Goal: Transaction & Acquisition: Purchase product/service

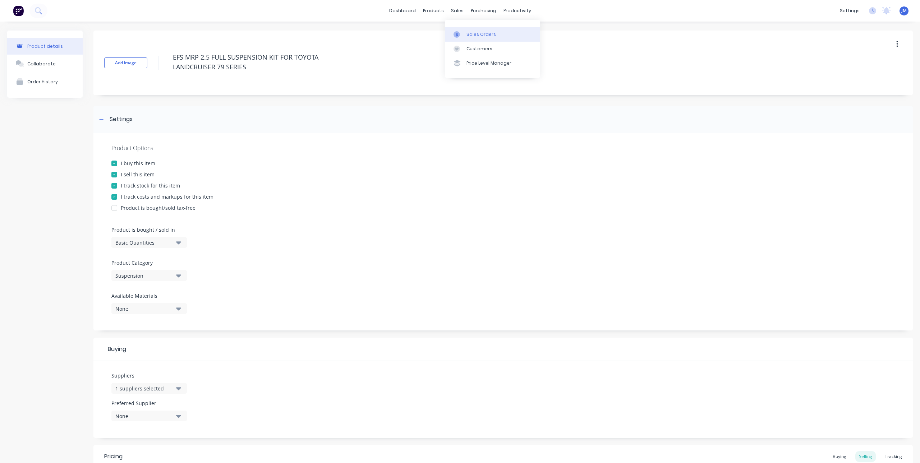
click at [460, 35] on div at bounding box center [459, 34] width 11 height 6
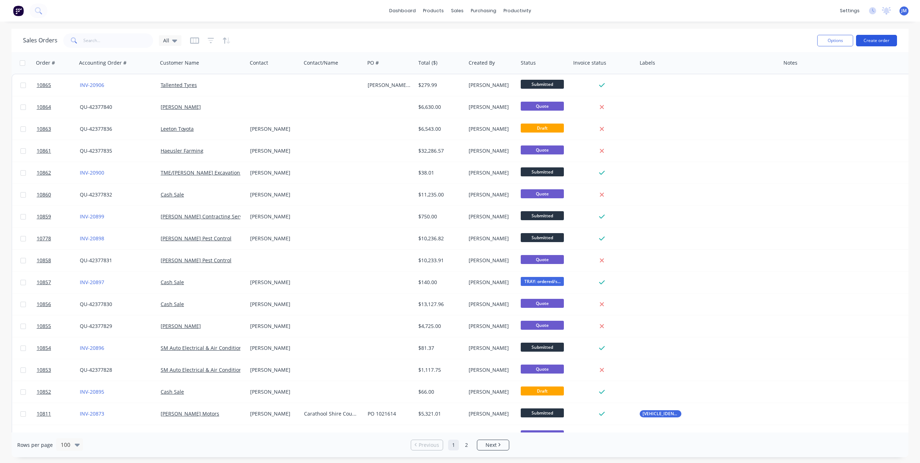
click at [875, 41] on button "Create order" at bounding box center [876, 41] width 41 height 12
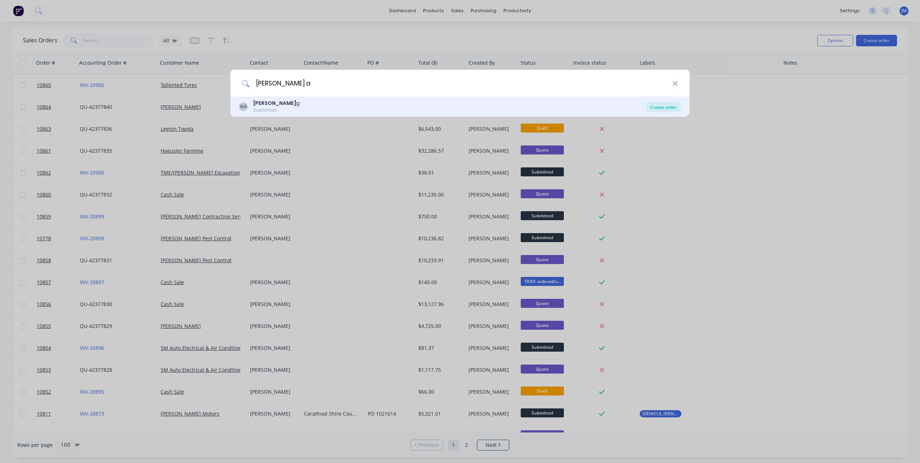
type input "[PERSON_NAME] a"
click at [655, 107] on div "Create order" at bounding box center [663, 107] width 35 height 10
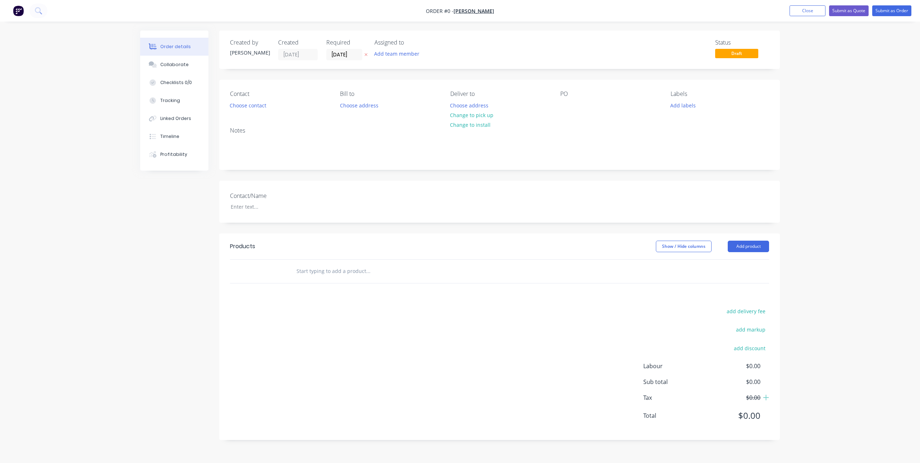
click at [310, 273] on input "text" at bounding box center [368, 271] width 144 height 14
type input "w"
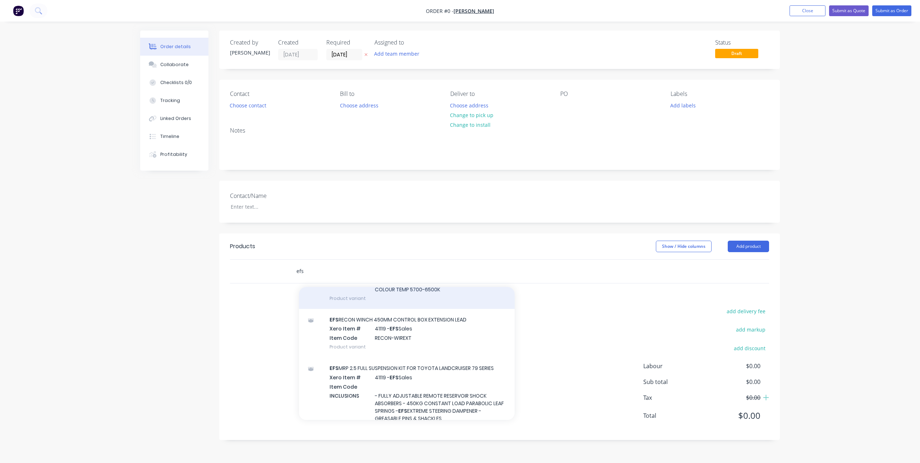
scroll to position [359, 0]
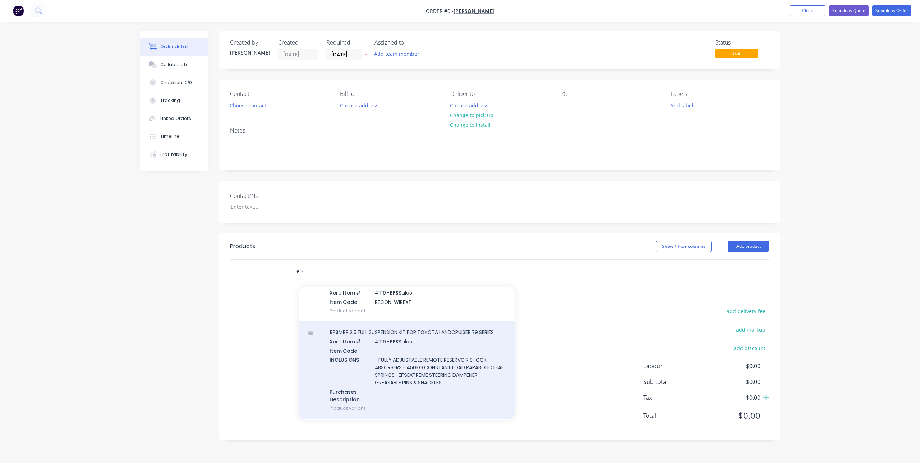
type input "efs"
click at [401, 339] on div "EFS MRP 2.5 FULL SUSPENSION KIT FOR TOYOTA LANDCRUISER 79 SERIES Xero Item # 41…" at bounding box center [407, 370] width 216 height 97
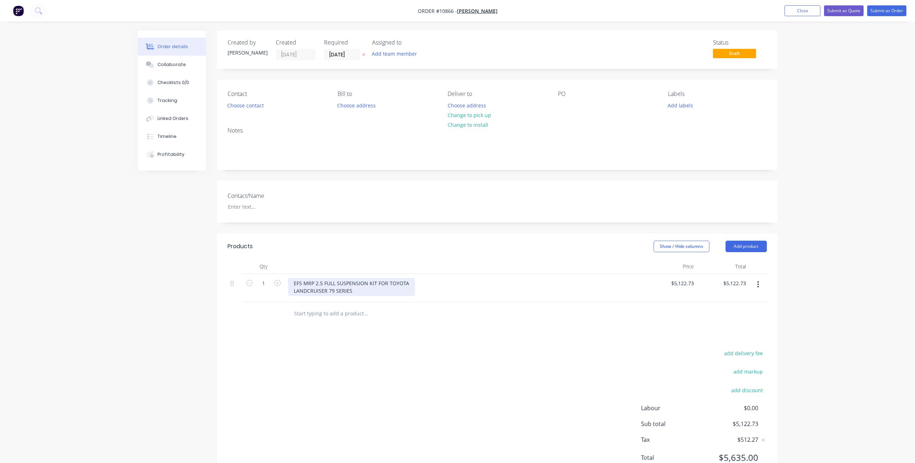
click at [321, 283] on div "EFS MRP 2.5 FULL SUSPENSION KIT FOR TOYOTA LANDCRUISER 79 SERIES" at bounding box center [351, 287] width 127 height 18
drag, startPoint x: 323, startPoint y: 282, endPoint x: 305, endPoint y: 283, distance: 18.0
click at [305, 283] on div "EFS MRP 2.5 FULL SUSPENSION KIT FOR TOYOTA LANDCRUISER 79 SERIES" at bounding box center [351, 287] width 127 height 18
click at [803, 11] on button "Close" at bounding box center [802, 10] width 36 height 11
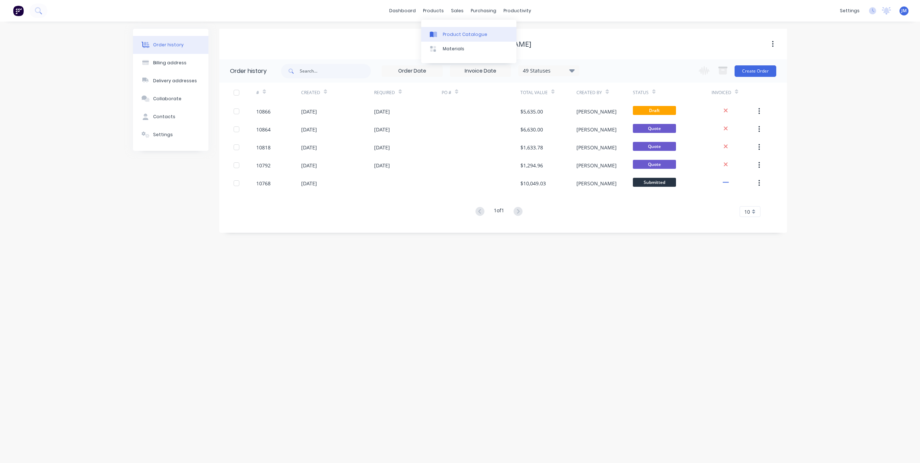
click at [446, 33] on div "Product Catalogue" at bounding box center [465, 34] width 45 height 6
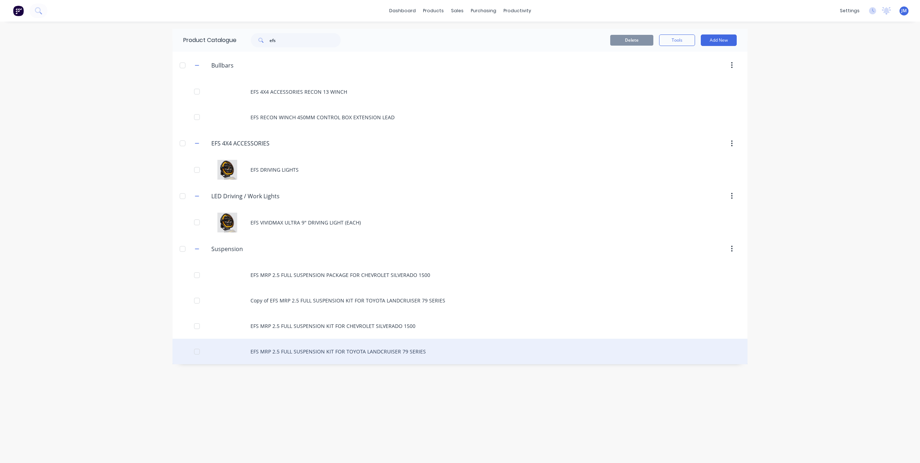
click at [301, 353] on div "EFS MRP 2.5 FULL SUSPENSION KIT FOR TOYOTA LANDCRUISER 79 SERIES" at bounding box center [460, 352] width 575 height 26
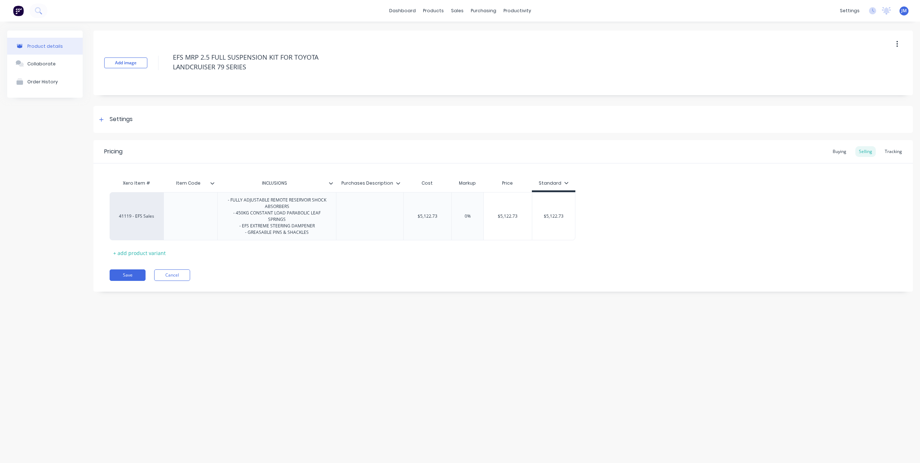
click at [331, 184] on icon at bounding box center [331, 183] width 4 height 2
click at [326, 246] on div at bounding box center [330, 246] width 14 height 14
click at [133, 275] on button "Save" at bounding box center [128, 276] width 36 height 12
type textarea "x"
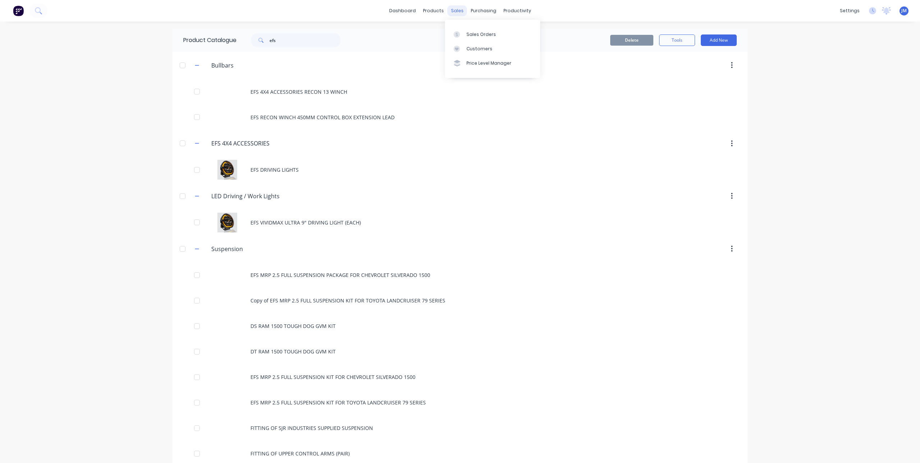
click at [457, 11] on div "sales" at bounding box center [457, 10] width 20 height 11
click at [461, 36] on div at bounding box center [459, 34] width 11 height 6
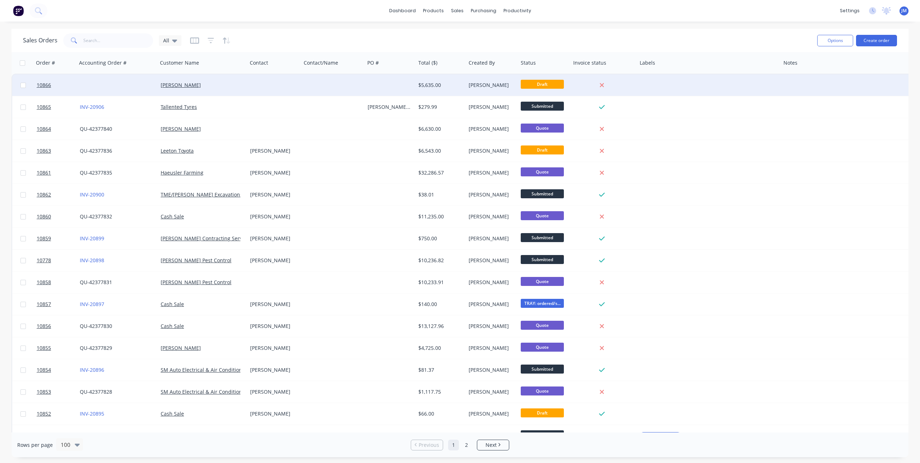
click at [187, 79] on div "[PERSON_NAME]" at bounding box center [202, 85] width 89 height 22
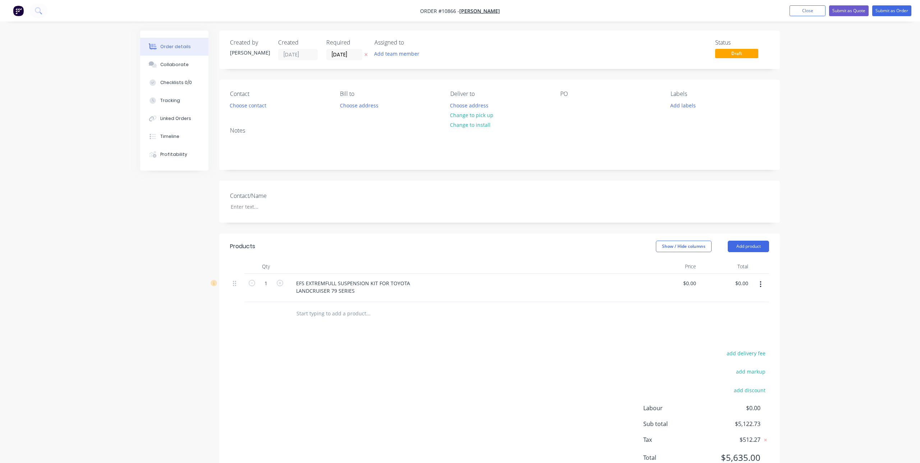
type input "$5,122.73"
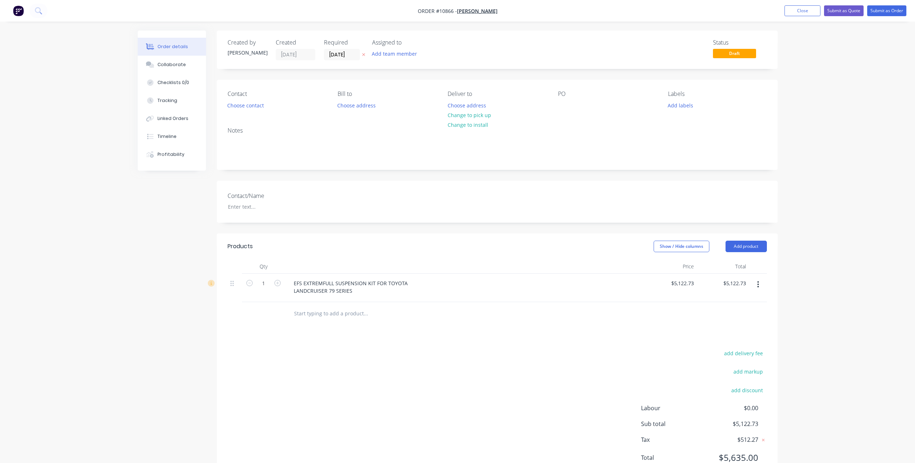
click at [759, 285] on button "button" at bounding box center [757, 284] width 17 height 13
click at [734, 346] on div "Delete" at bounding box center [732, 346] width 55 height 10
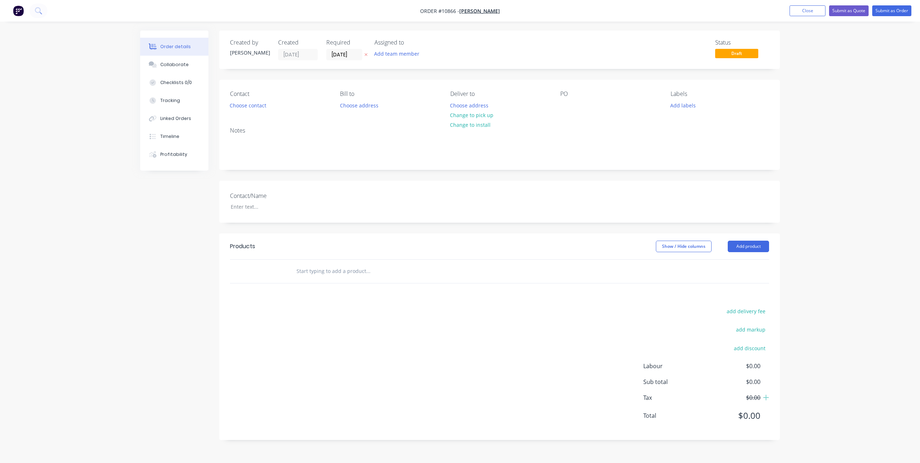
click at [338, 277] on input "text" at bounding box center [368, 271] width 144 height 14
type input "S"
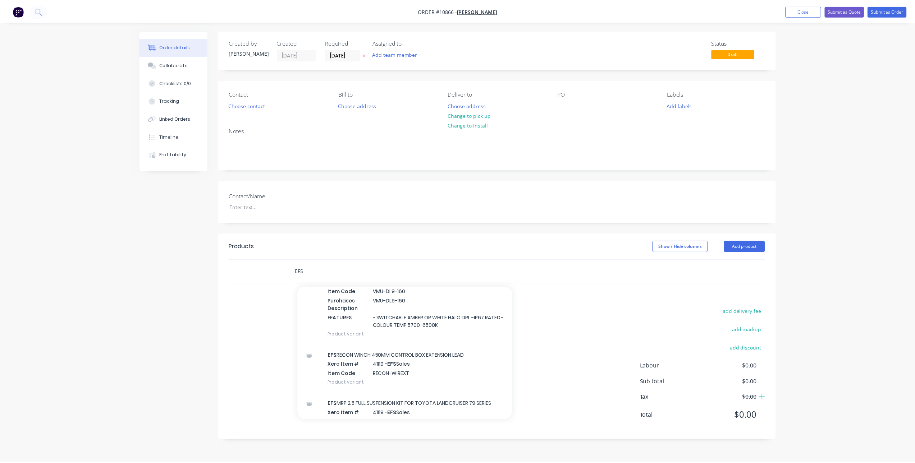
scroll to position [323, 0]
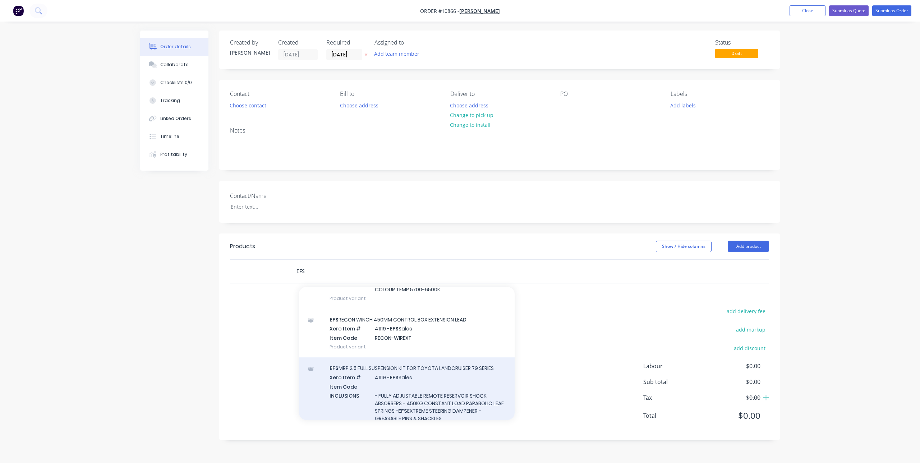
type input "EFS"
click at [455, 375] on div "EFS MRP 2.5 FULL SUSPENSION KIT FOR TOYOTA LANDCRUISER 79 SERIES Xero Item # 41…" at bounding box center [407, 406] width 216 height 97
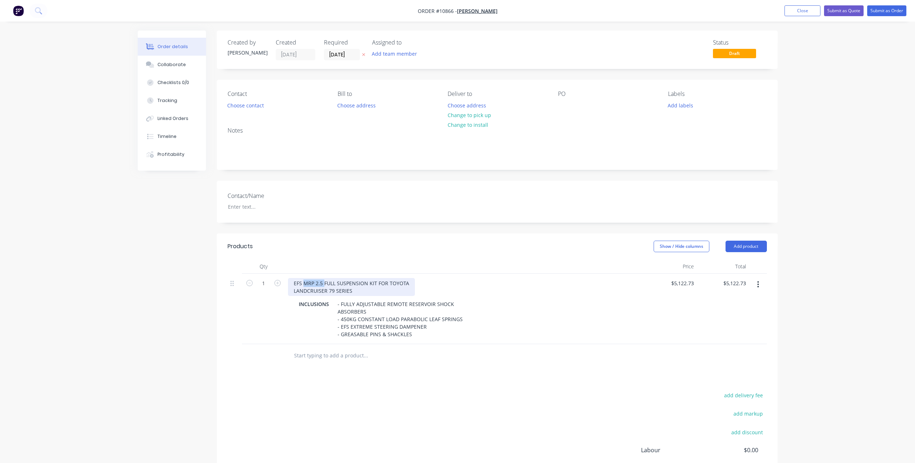
drag, startPoint x: 324, startPoint y: 283, endPoint x: 304, endPoint y: 282, distance: 19.4
click at [304, 282] on div "EFS MRP 2.5 FULL SUSPENSION KIT FOR TOYOTA LANDCRUISER 79 SERIES" at bounding box center [351, 287] width 127 height 18
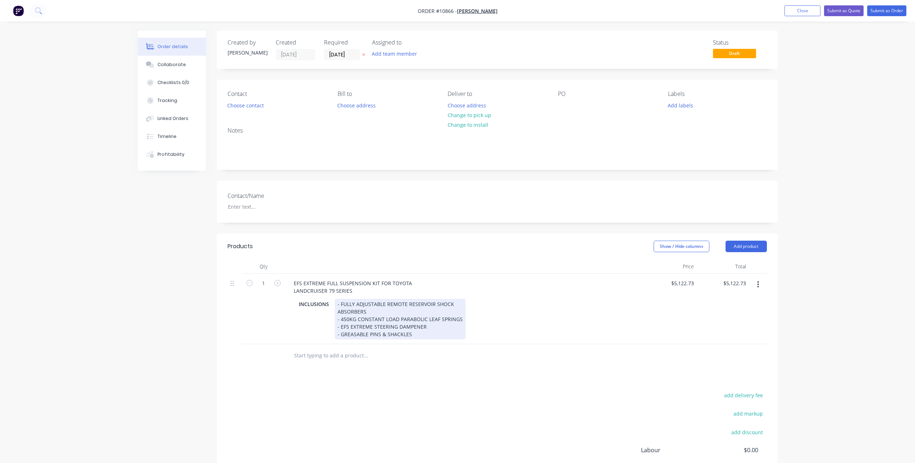
click at [399, 308] on div "- FULLY ADJUSTABLE REMOTE RESERVOIR SHOCK ABSORBERS - 450KG CONSTANT LOAD PARAB…" at bounding box center [400, 319] width 131 height 41
drag, startPoint x: 369, startPoint y: 312, endPoint x: 340, endPoint y: 303, distance: 30.2
click at [340, 303] on div "- FULLY ADJUSTABLE REMOTE RESERVOIR SHOCK ABSORBERS - 450KG CONSTANT LOAD PARAB…" at bounding box center [400, 319] width 131 height 41
click at [458, 312] on div "- EXTREME SHOCK ABSORBERS FRONT & REAR - 450KG CONSTANT LOAD PARABOLIC LEAF SPR…" at bounding box center [400, 315] width 131 height 33
click at [450, 379] on div "Products Show / Hide columns Add product Qty Price Total 1 EFS EXTREME FULL SUS…" at bounding box center [497, 375] width 561 height 283
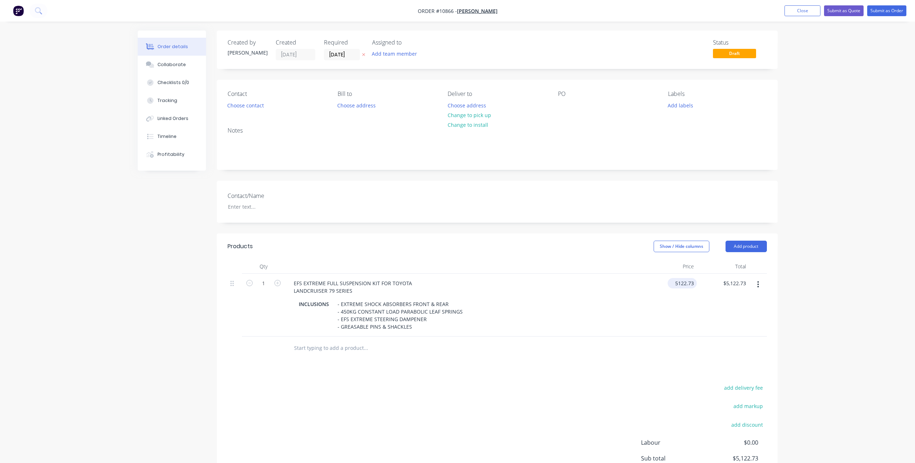
click at [680, 285] on input "5122.73" at bounding box center [683, 283] width 26 height 10
type input "$3,601.8181"
type input "$3,601.82"
click at [627, 348] on div at bounding box center [497, 348] width 539 height 23
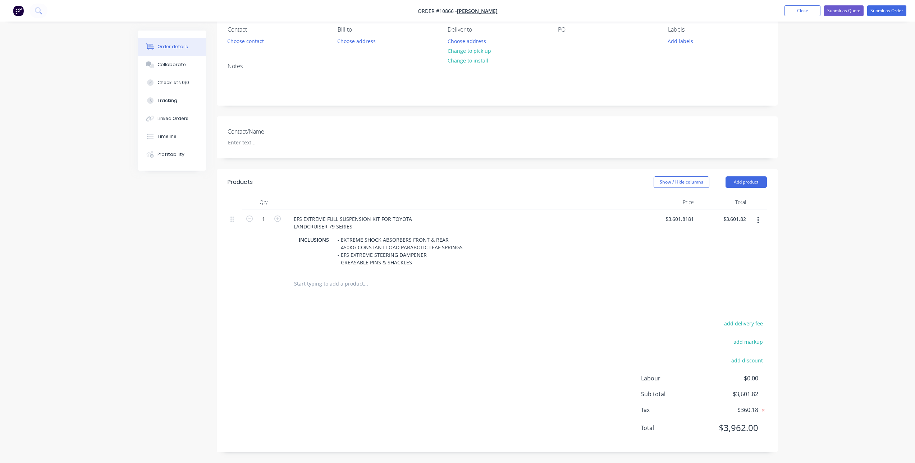
click at [317, 285] on input "text" at bounding box center [366, 284] width 144 height 14
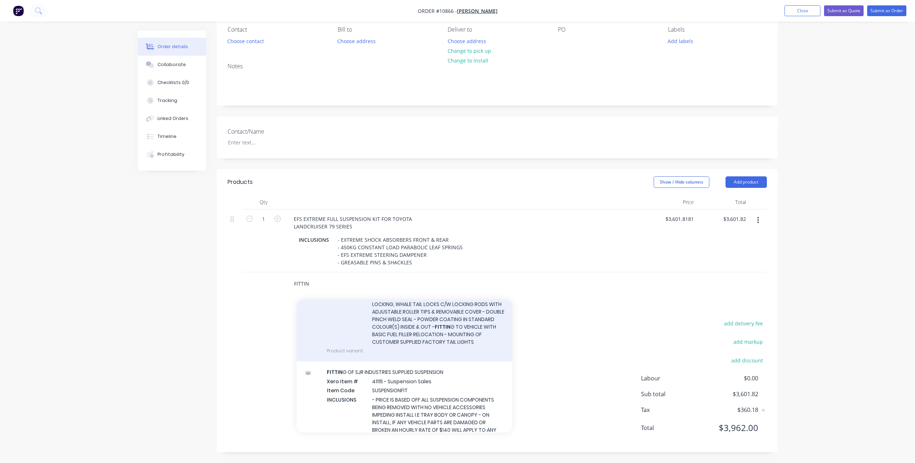
scroll to position [108, 0]
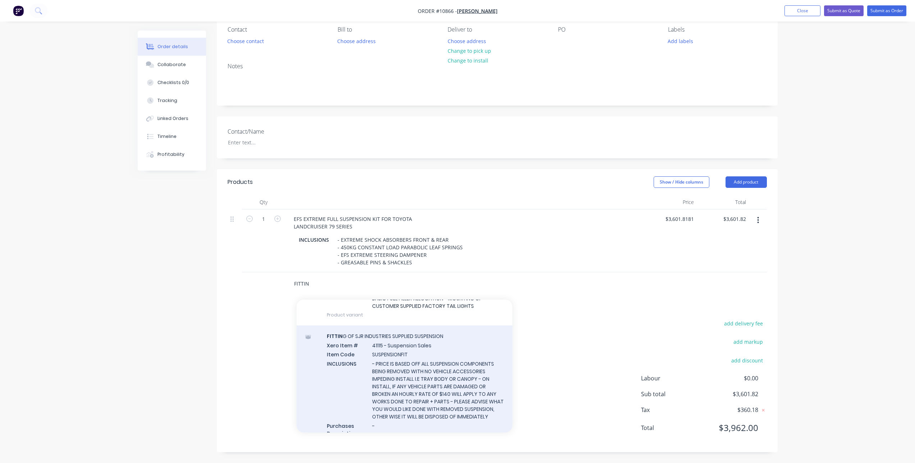
type input "FITTIN"
click at [418, 356] on div "FITTIN G OF SJR INDUSTRIES SUPPLIED SUSPENSION Xero Item # 41115 - Suspension S…" at bounding box center [405, 390] width 216 height 128
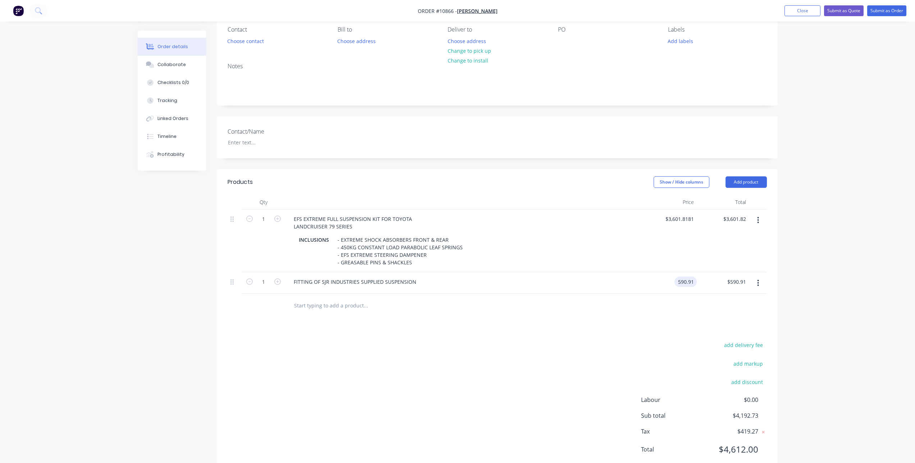
click at [686, 281] on input "590.91" at bounding box center [686, 282] width 19 height 10
type input "$840.00"
click at [484, 304] on div at bounding box center [396, 305] width 216 height 14
click at [336, 307] on input "text" at bounding box center [366, 305] width 144 height 14
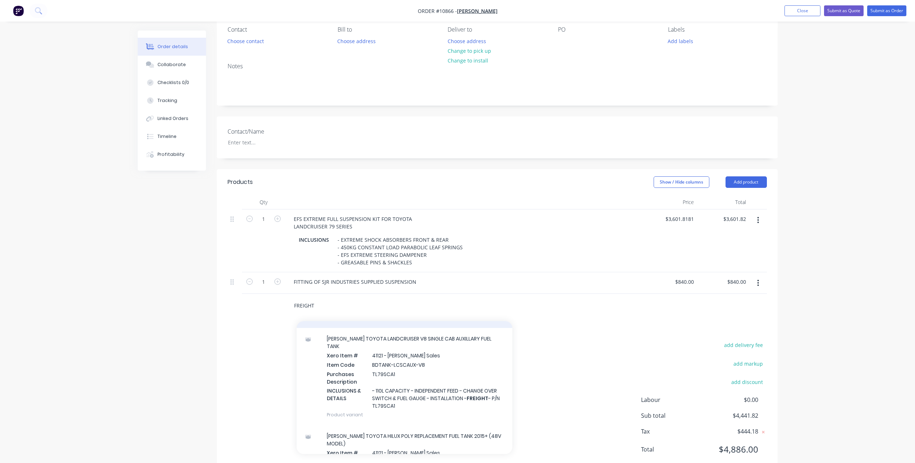
scroll to position [359, 0]
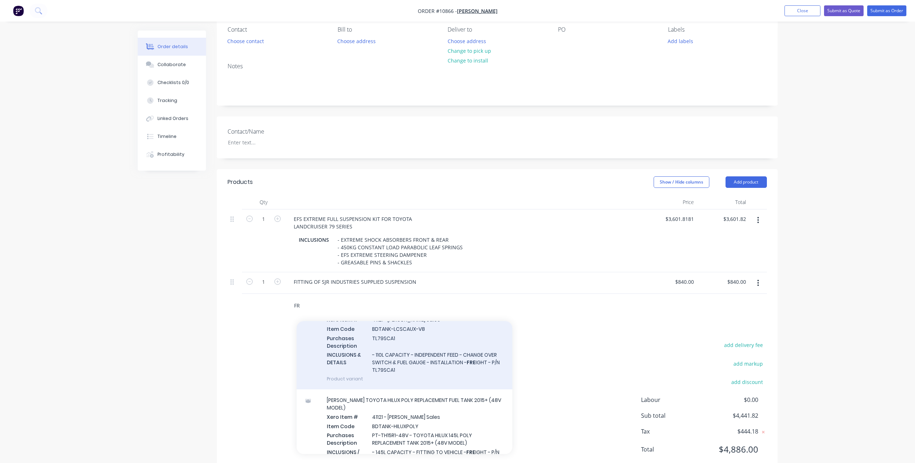
type input "F"
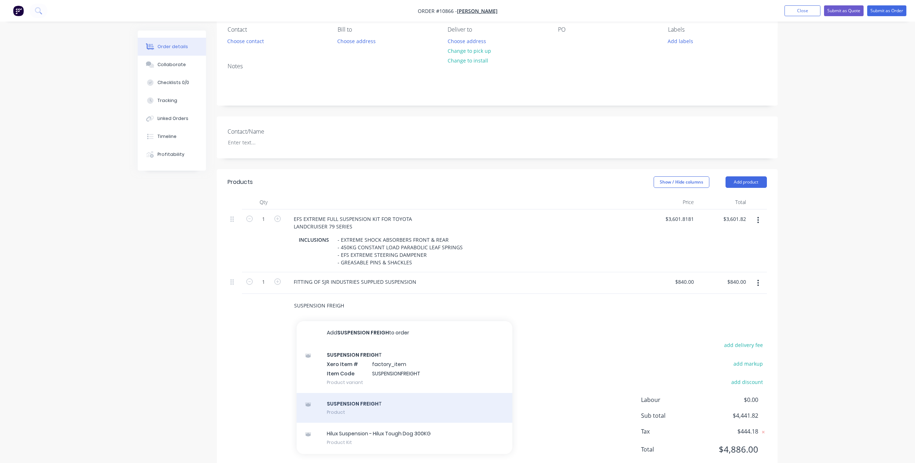
type input "SUSPENSION FREIGH"
click at [394, 416] on div "SUSPENSION FREIGH T Product" at bounding box center [405, 408] width 216 height 30
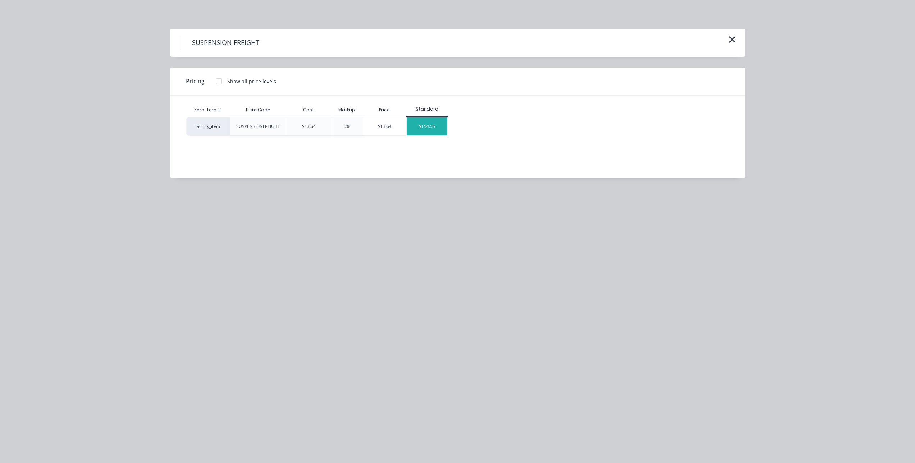
click at [436, 121] on div "$154.55" at bounding box center [427, 127] width 41 height 18
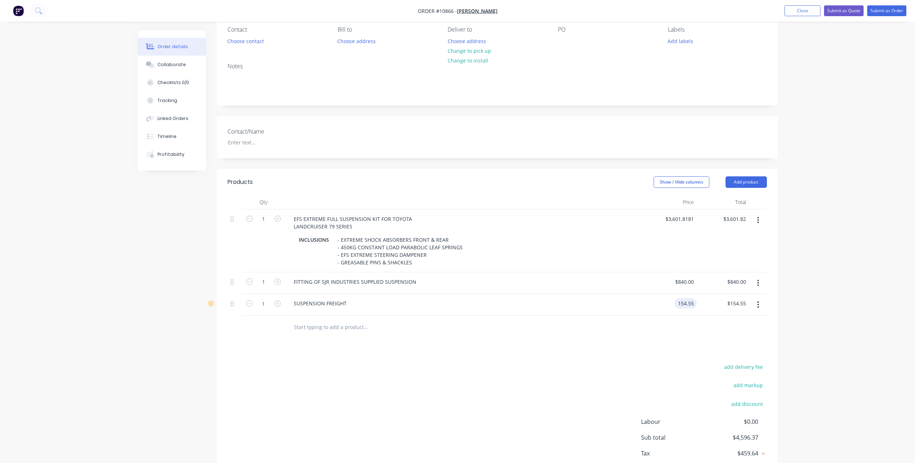
click at [686, 301] on input "154.55" at bounding box center [686, 303] width 19 height 10
type input "$190.00"
click at [626, 342] on div "Products Show / Hide columns Add product Qty Price Total 1 EFS EXTREME FULL SUS…" at bounding box center [497, 332] width 561 height 327
drag, startPoint x: 234, startPoint y: 304, endPoint x: 233, endPoint y: 277, distance: 26.6
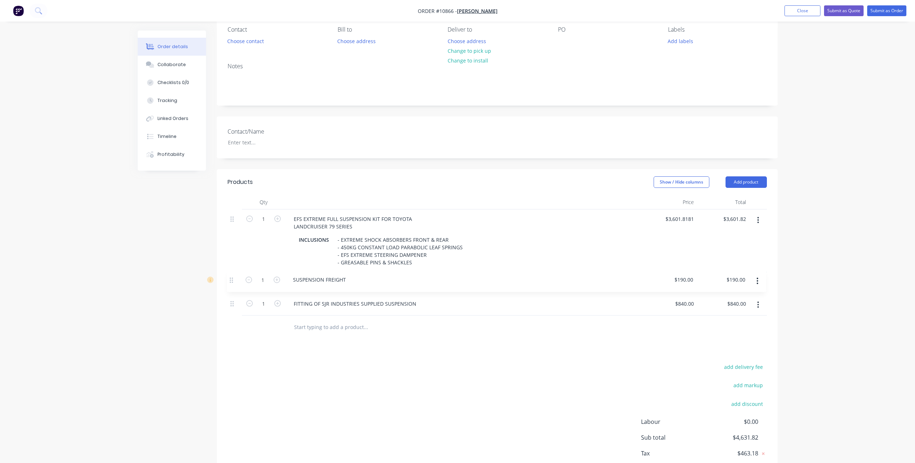
click at [233, 277] on div "1 EFS EXTREME FULL SUSPENSION KIT FOR TOYOTA LANDCRUISER 79 SERIES INCLUSIONS -…" at bounding box center [497, 263] width 539 height 106
click at [306, 328] on input "text" at bounding box center [366, 327] width 144 height 14
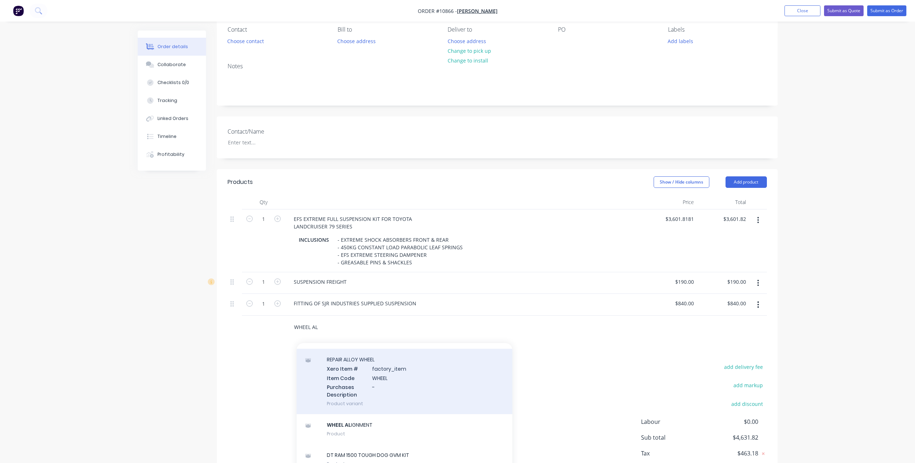
scroll to position [1114, 0]
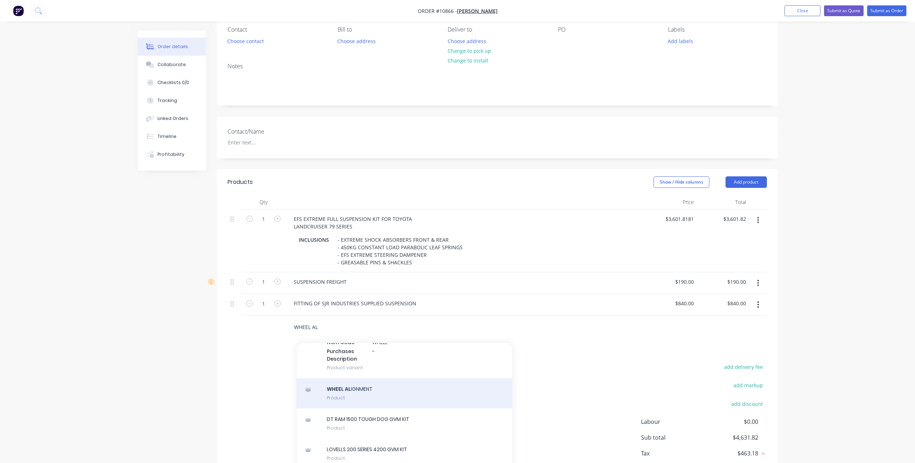
type input "WHEEL AL"
click at [370, 409] on div "WHEEL AL IGNMENT Product" at bounding box center [405, 393] width 216 height 30
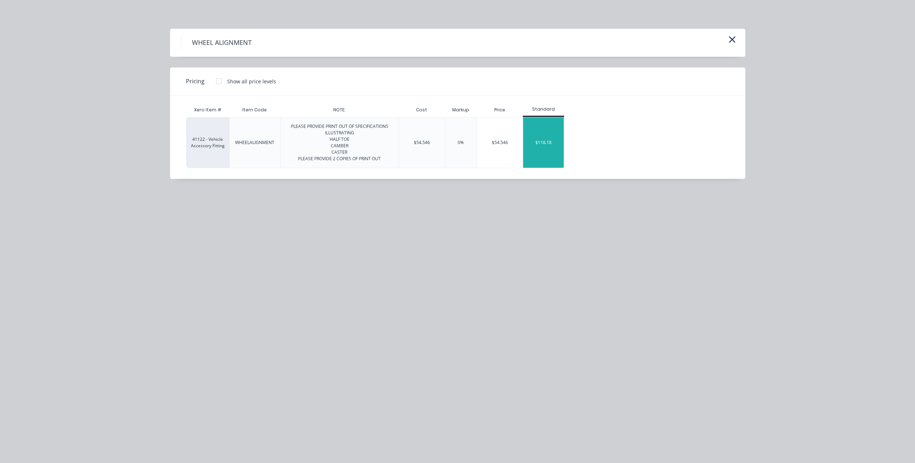
click at [549, 137] on div "$118.18" at bounding box center [543, 143] width 41 height 50
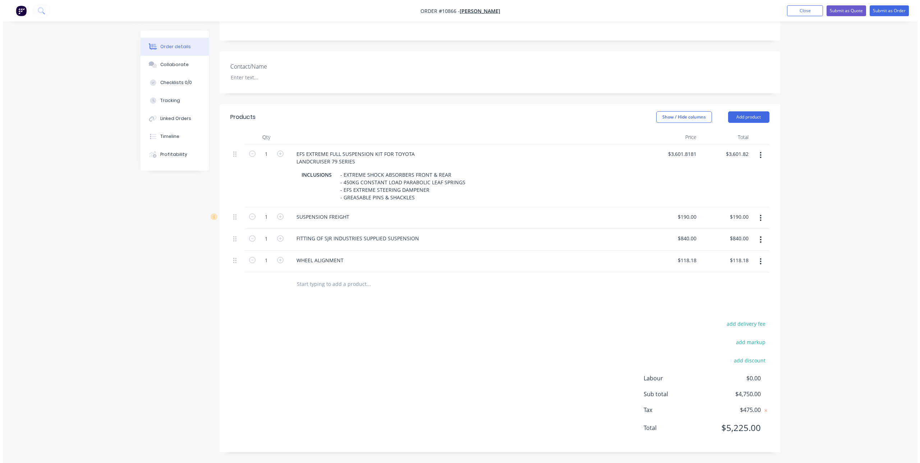
scroll to position [0, 0]
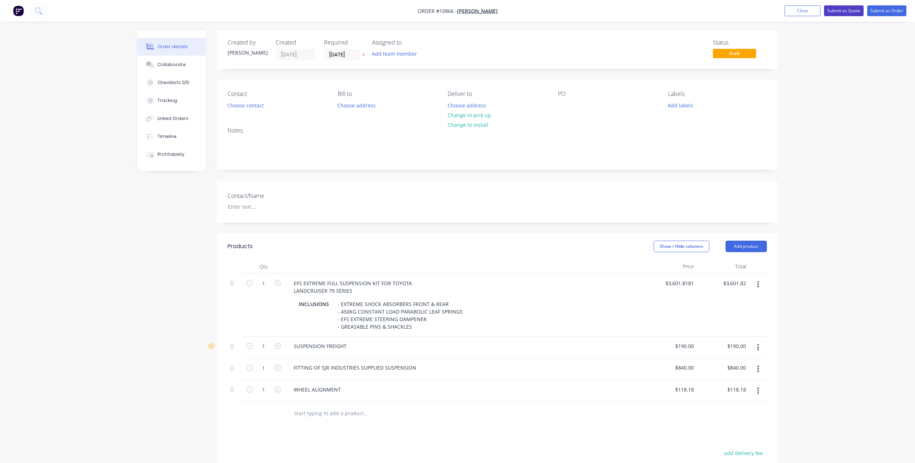
click at [847, 11] on button "Submit as Quote" at bounding box center [844, 10] width 40 height 11
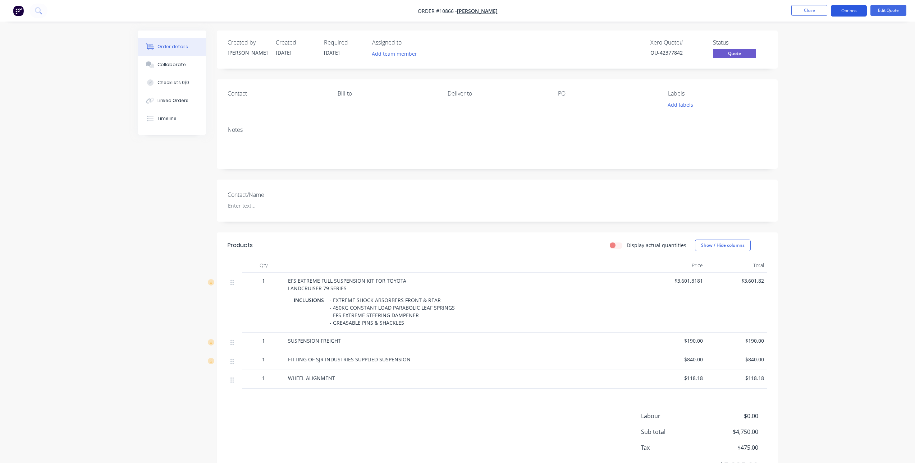
click at [835, 11] on button "Options" at bounding box center [849, 11] width 36 height 12
click at [815, 44] on div "Quote" at bounding box center [827, 43] width 66 height 10
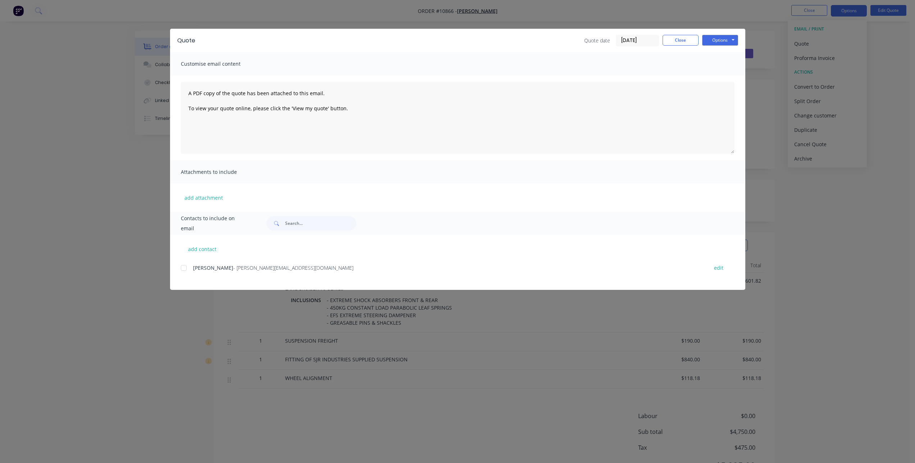
click at [182, 267] on div at bounding box center [183, 268] width 14 height 14
click at [681, 38] on button "Close" at bounding box center [680, 40] width 36 height 11
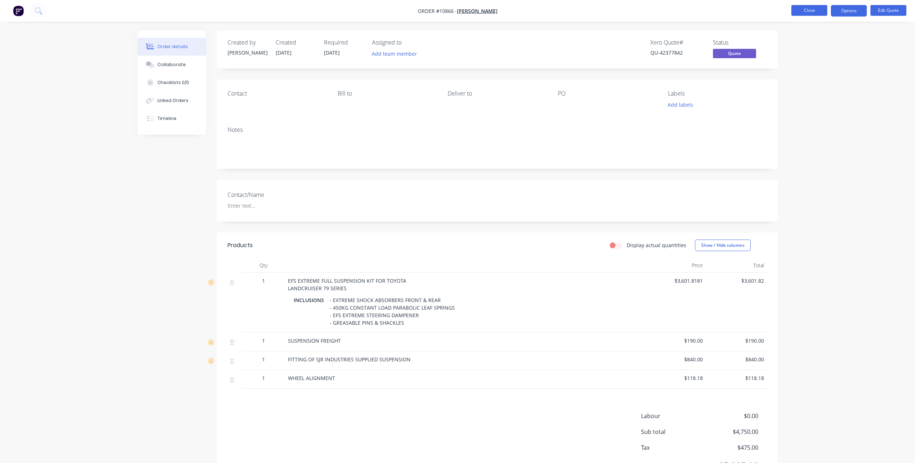
click at [815, 9] on button "Close" at bounding box center [809, 10] width 36 height 11
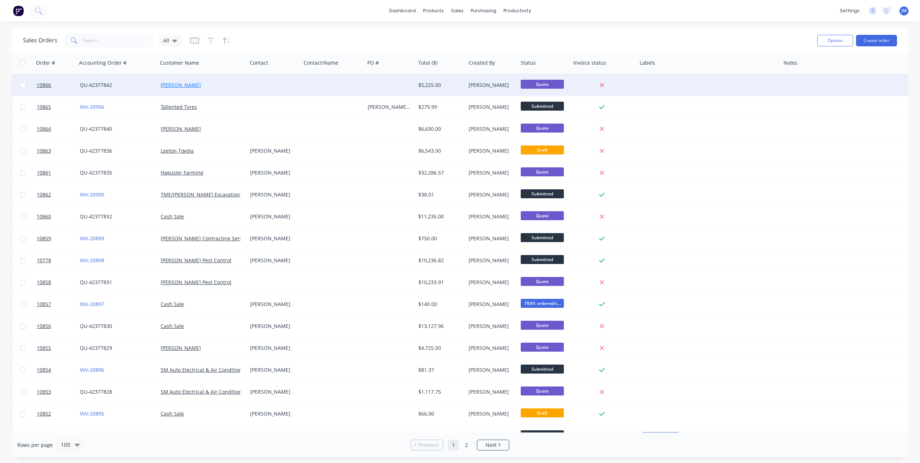
click at [162, 85] on link "[PERSON_NAME]" at bounding box center [181, 85] width 40 height 7
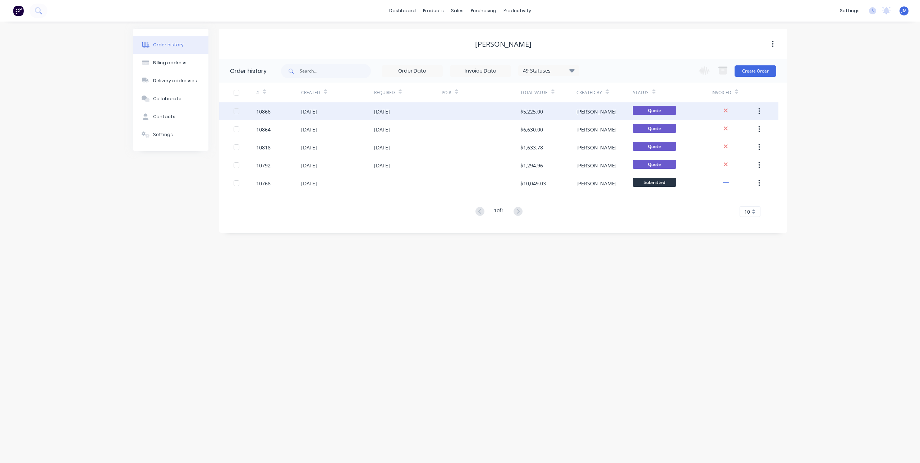
click at [548, 116] on div "$5,225.00" at bounding box center [548, 111] width 56 height 18
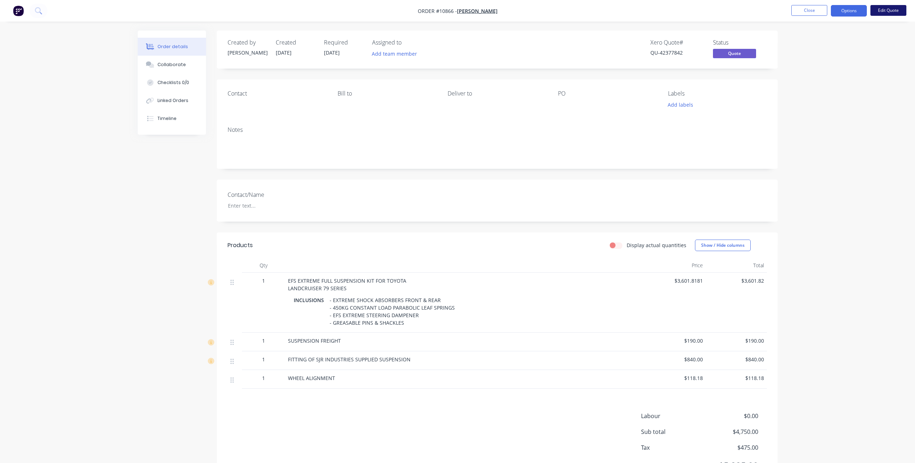
click at [891, 10] on button "Edit Quote" at bounding box center [888, 10] width 36 height 11
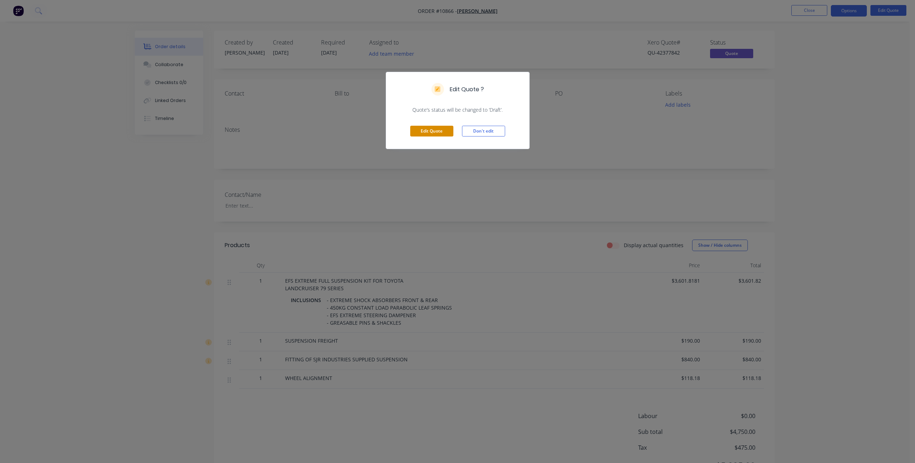
click at [438, 129] on button "Edit Quote" at bounding box center [431, 131] width 43 height 11
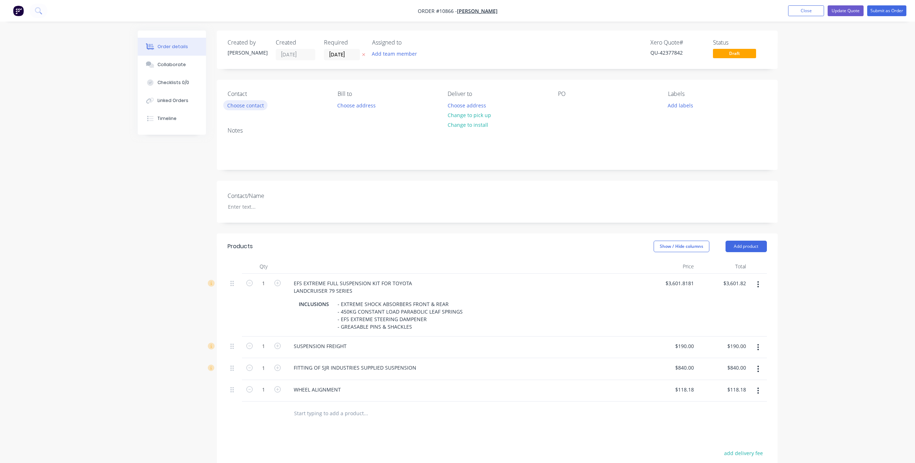
click at [252, 106] on button "Choose contact" at bounding box center [245, 105] width 44 height 10
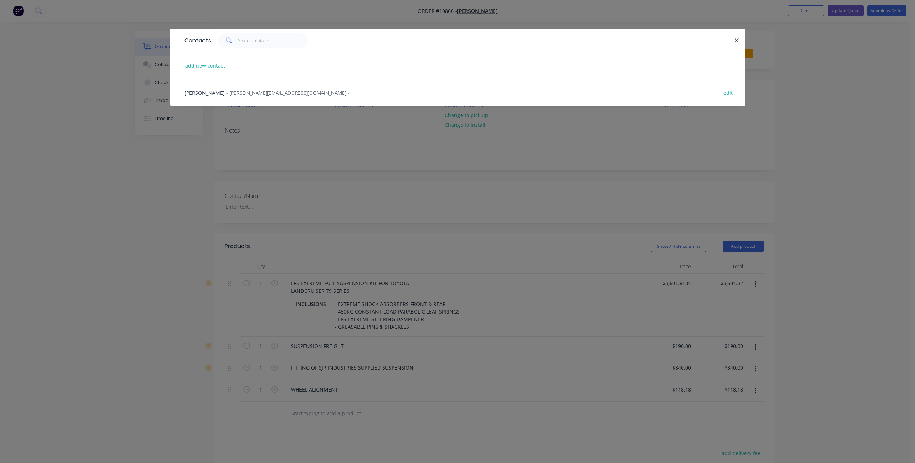
click at [191, 92] on span "[PERSON_NAME]" at bounding box center [204, 92] width 40 height 7
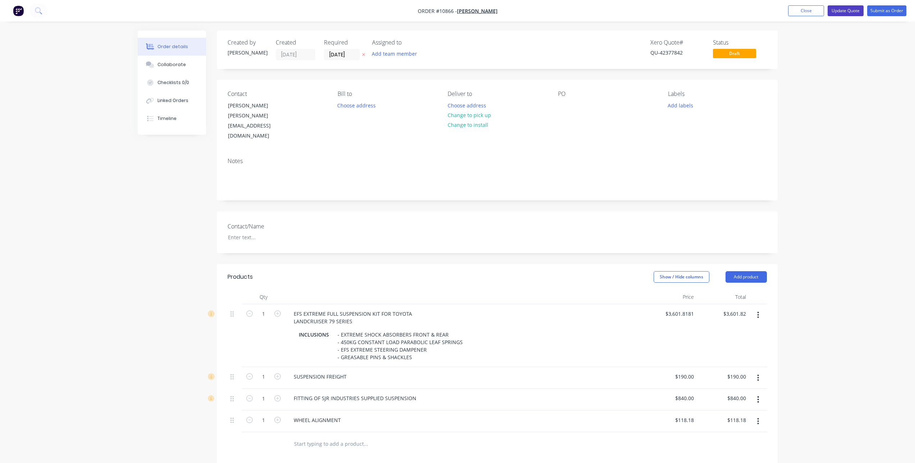
click at [844, 11] on button "Update Quote" at bounding box center [845, 10] width 36 height 11
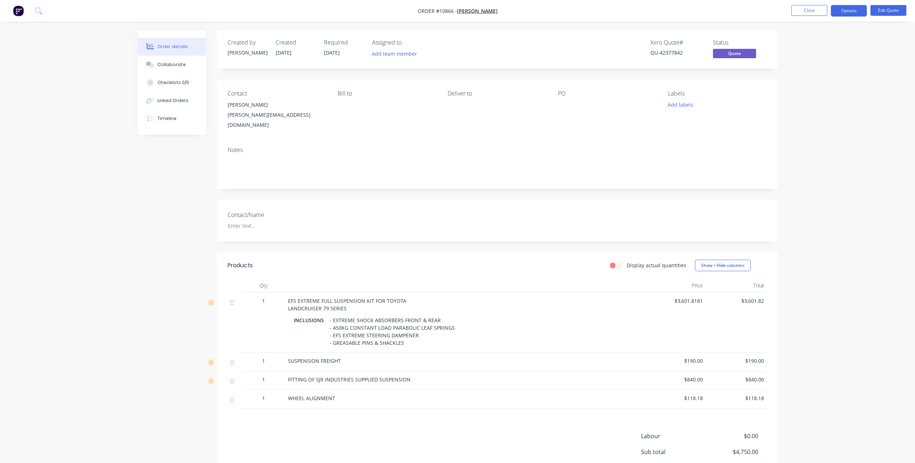
click at [842, 13] on button "Options" at bounding box center [849, 11] width 36 height 12
click at [805, 45] on div "Quote" at bounding box center [827, 43] width 66 height 10
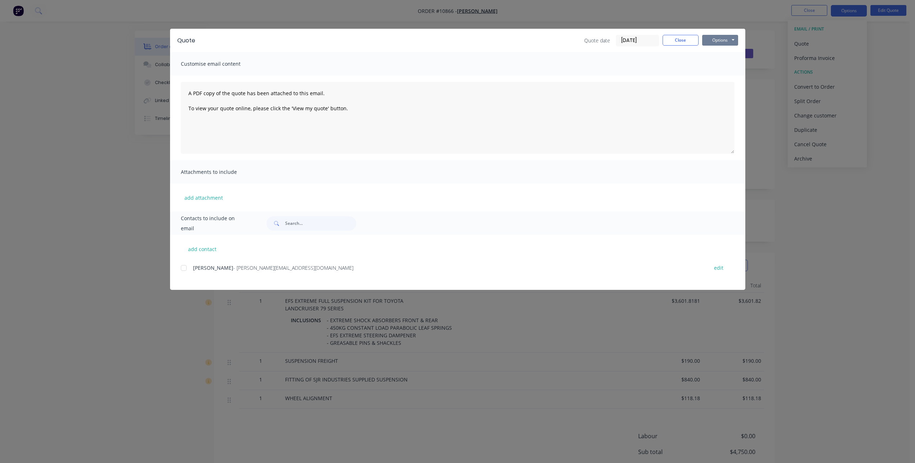
click at [717, 38] on button "Options" at bounding box center [720, 40] width 36 height 11
click at [720, 75] on button "Email" at bounding box center [725, 77] width 46 height 12
click at [183, 270] on div at bounding box center [183, 268] width 14 height 14
click at [727, 42] on button "Options" at bounding box center [720, 40] width 36 height 11
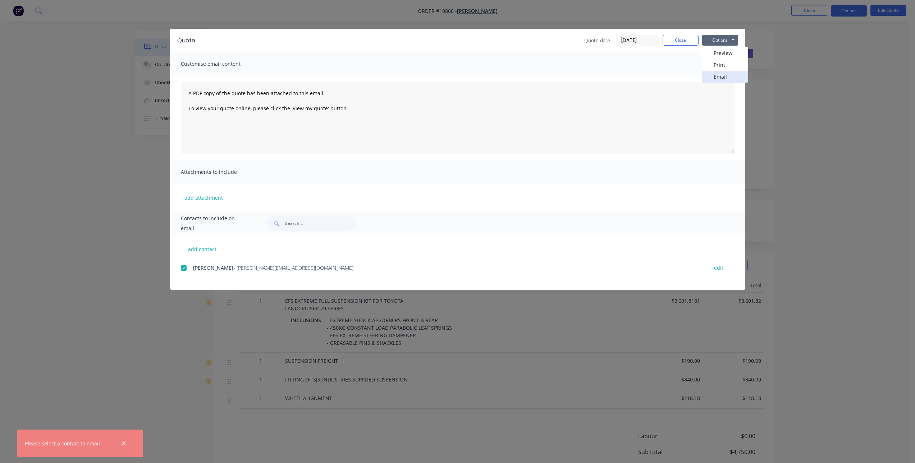
click at [726, 75] on button "Email" at bounding box center [725, 77] width 46 height 12
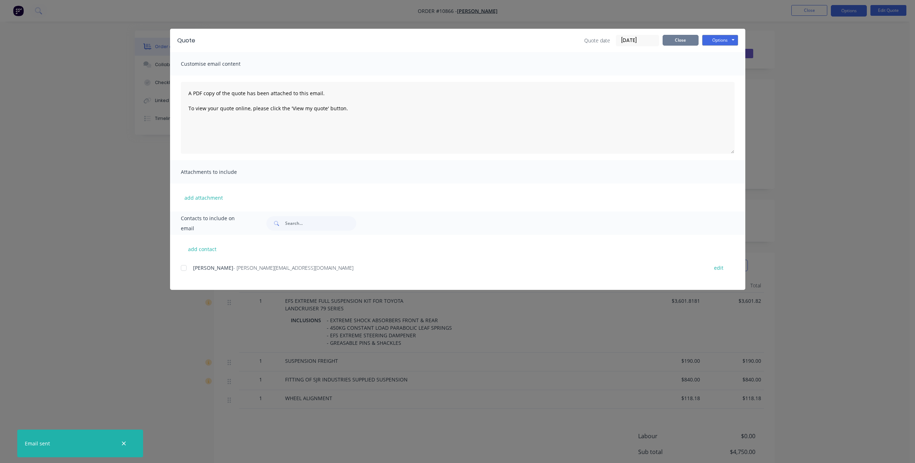
click at [672, 38] on button "Close" at bounding box center [680, 40] width 36 height 11
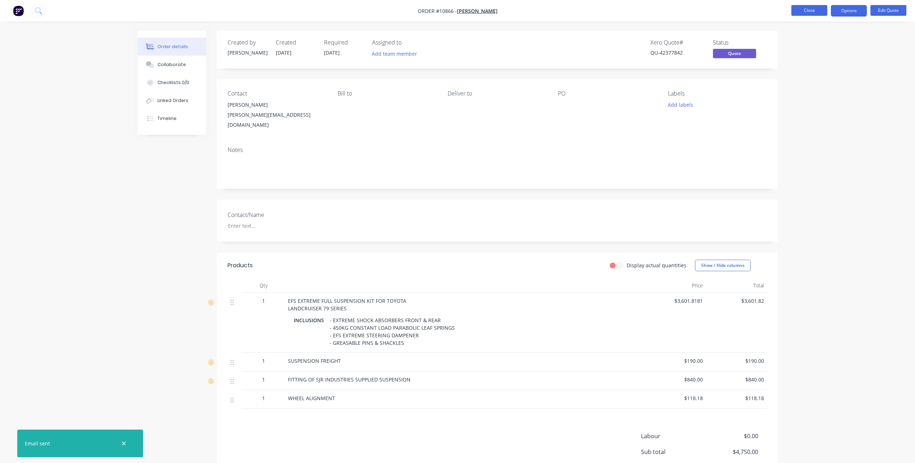
click at [808, 5] on button "Close" at bounding box center [809, 10] width 36 height 11
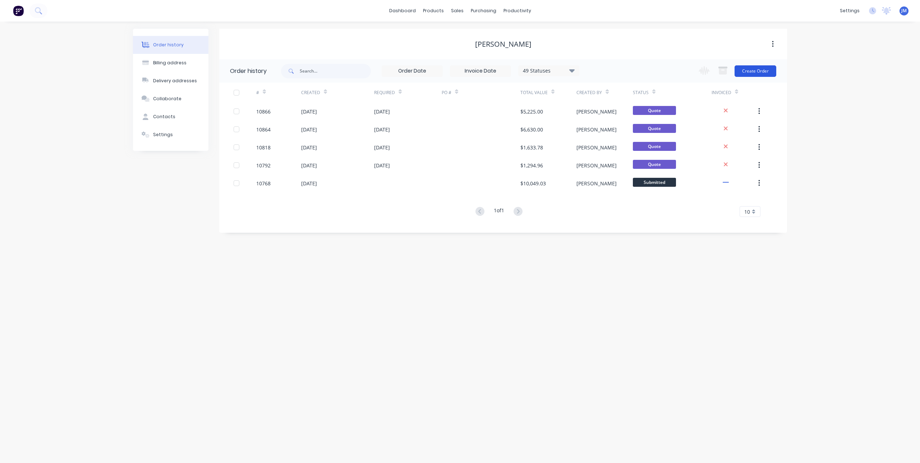
click at [754, 70] on button "Create Order" at bounding box center [756, 71] width 42 height 12
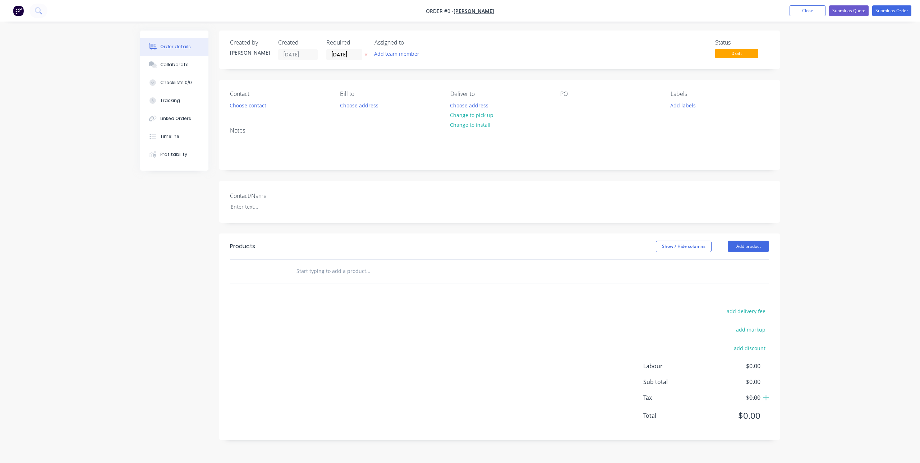
click at [327, 267] on input "text" at bounding box center [368, 271] width 144 height 14
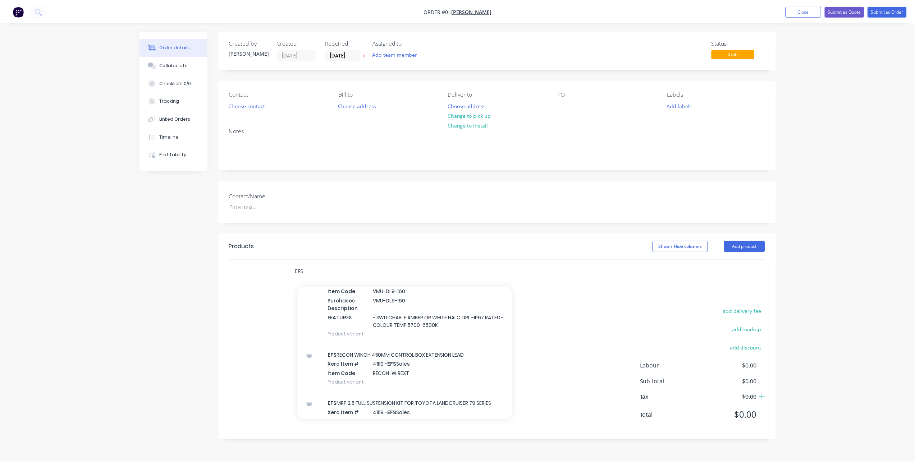
scroll to position [323, 0]
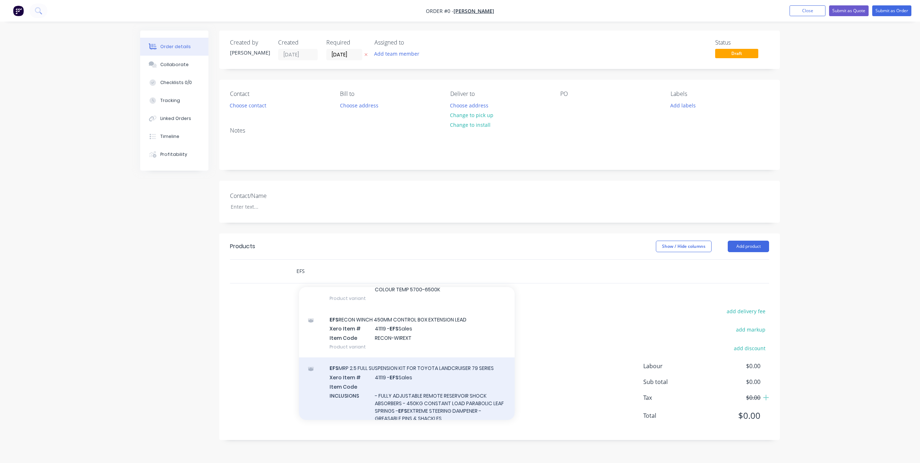
type input "EFS"
click at [431, 376] on div "EFS MRP 2.5 FULL SUSPENSION KIT FOR TOYOTA LANDCRUISER 79 SERIES Xero Item # 41…" at bounding box center [407, 406] width 216 height 97
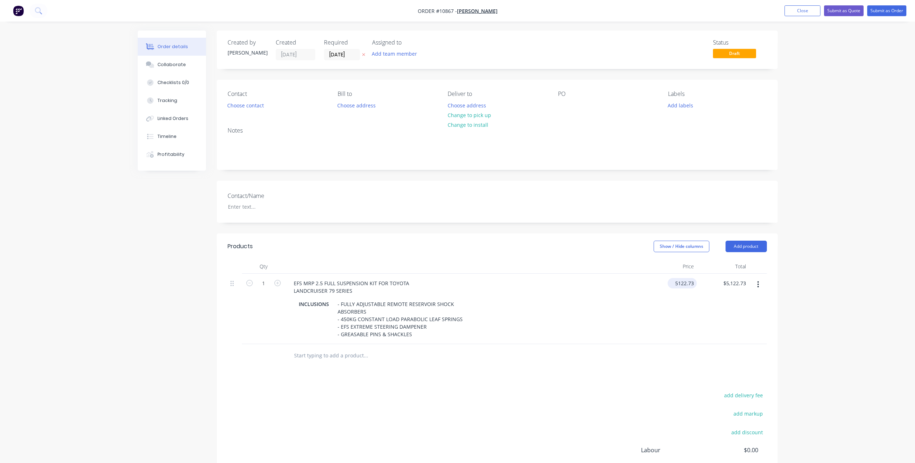
click at [686, 283] on input "5122.73" at bounding box center [683, 283] width 26 height 10
type input "$5,460.00"
click at [675, 311] on div "$5,460.00 $5,460.00" at bounding box center [670, 309] width 52 height 70
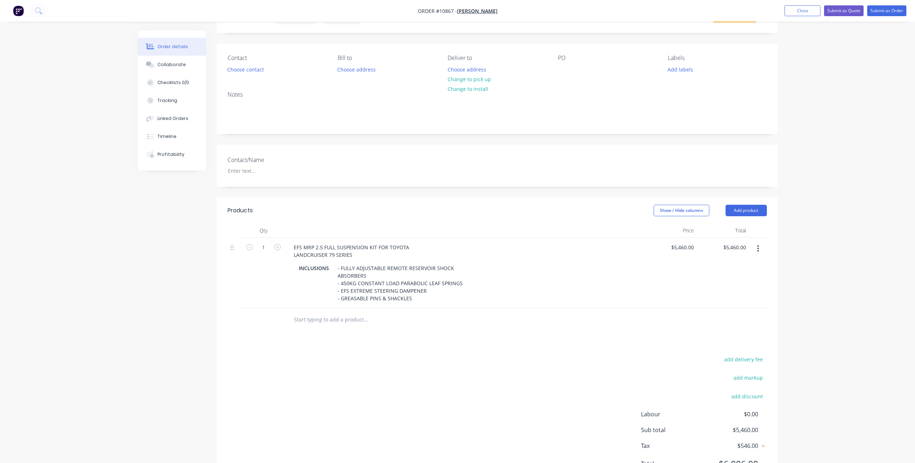
click at [330, 317] on input "text" at bounding box center [366, 320] width 144 height 14
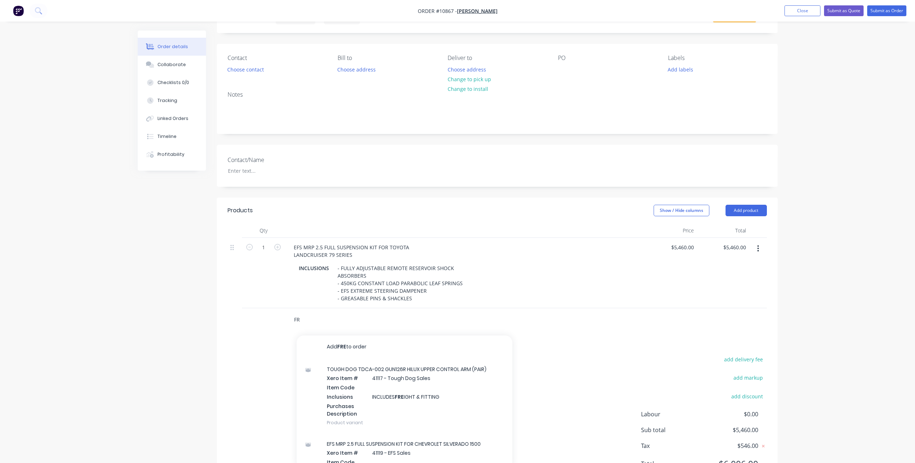
type input "F"
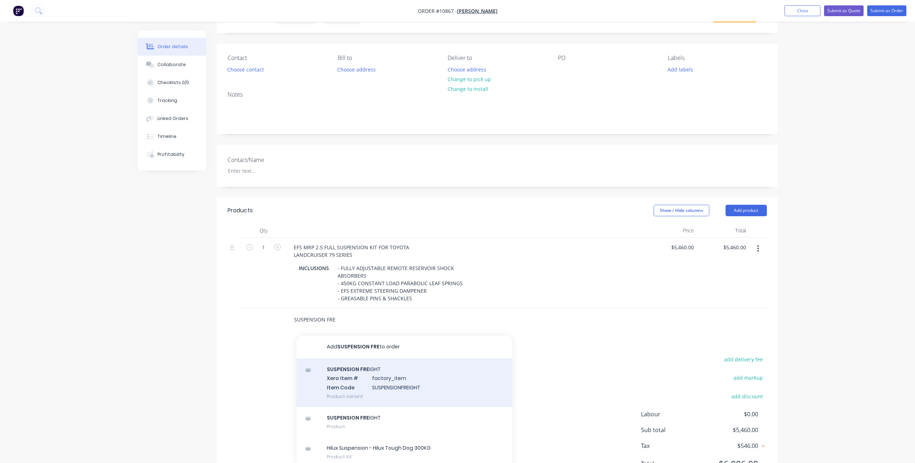
scroll to position [72, 0]
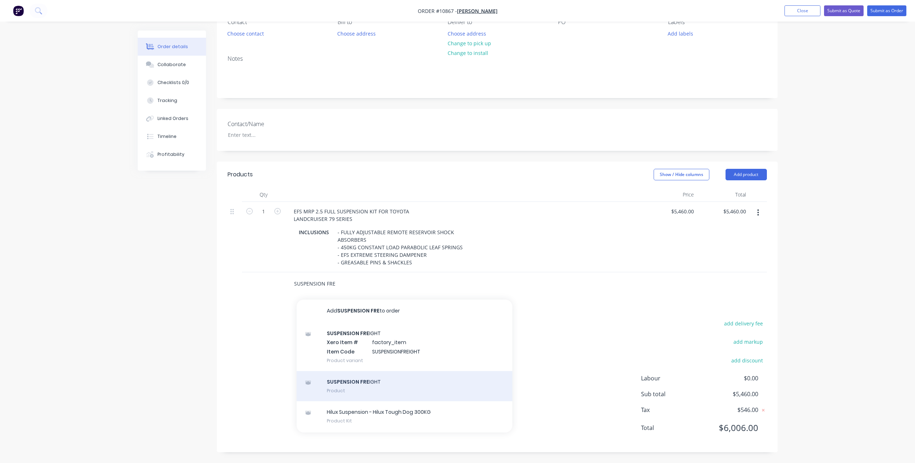
type input "SUSPENSION FRE"
click at [369, 388] on div "SUSPENSION FRE IGHT Product" at bounding box center [405, 386] width 216 height 30
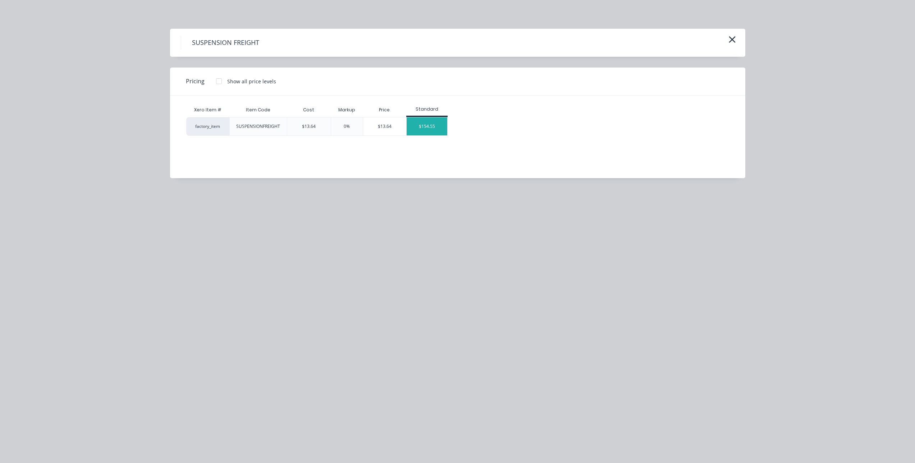
click at [421, 118] on div "$154.55" at bounding box center [427, 127] width 41 height 18
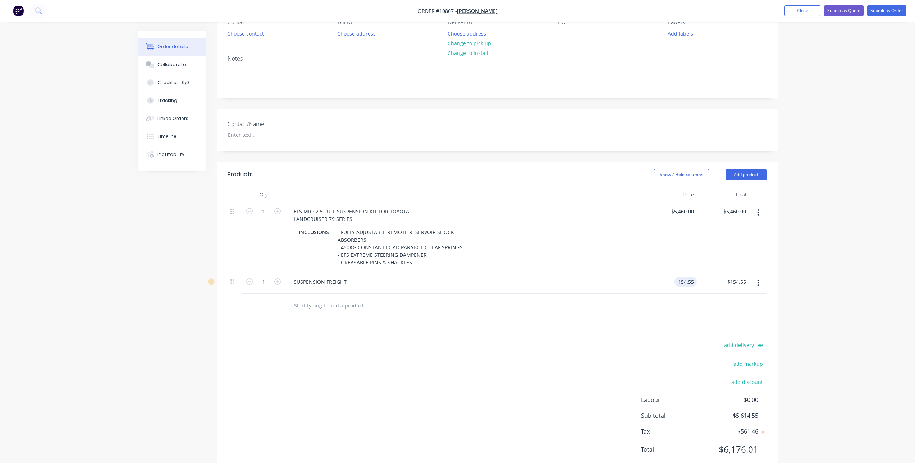
click at [683, 287] on input "154.55" at bounding box center [686, 282] width 19 height 10
type input "$190.00"
click at [656, 321] on div "Products Show / Hide columns Add product Qty Price Total 1 EFS MRP 2.5 FULL SUS…" at bounding box center [497, 318] width 561 height 313
click at [306, 309] on input "text" at bounding box center [366, 305] width 144 height 14
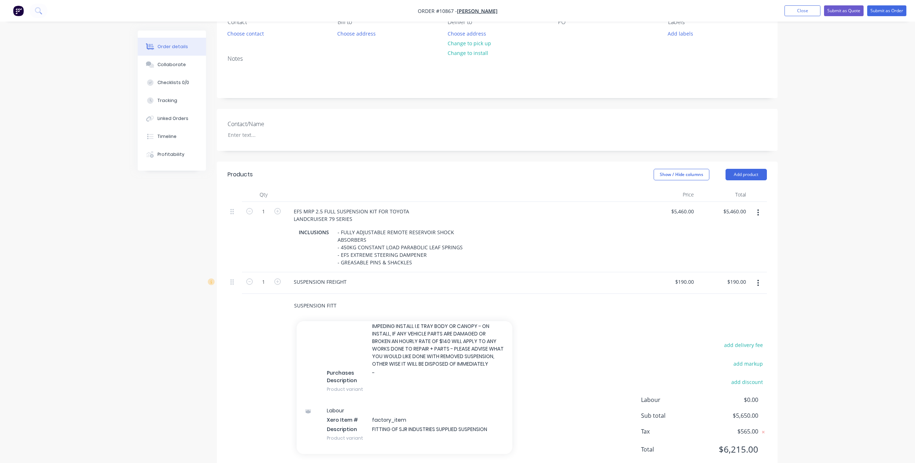
scroll to position [144, 0]
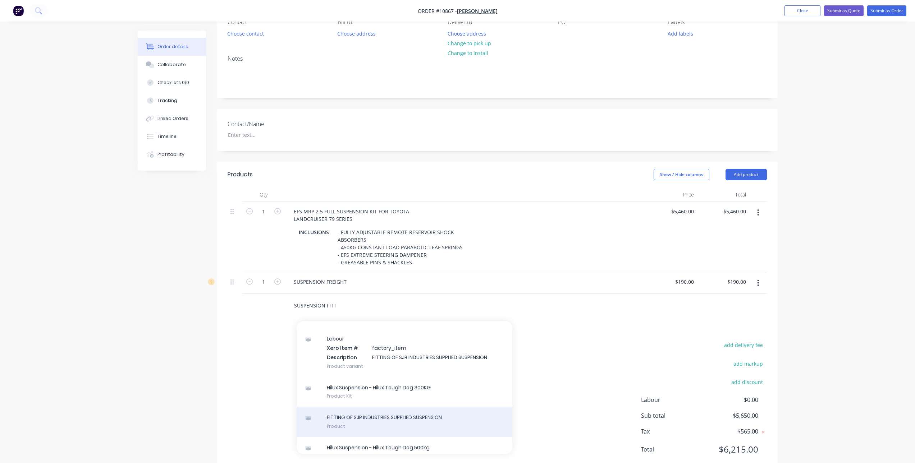
type input "SUSPENSION FITT"
click at [440, 420] on div "FITTING OF SJR INDUSTRIES SUPPLIED SUSPENSION Product" at bounding box center [405, 422] width 216 height 30
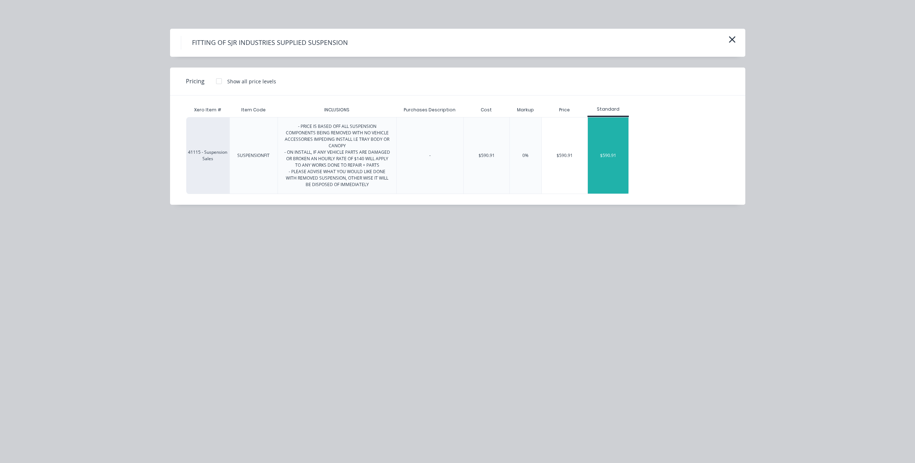
click at [602, 146] on div "$590.91" at bounding box center [608, 156] width 41 height 76
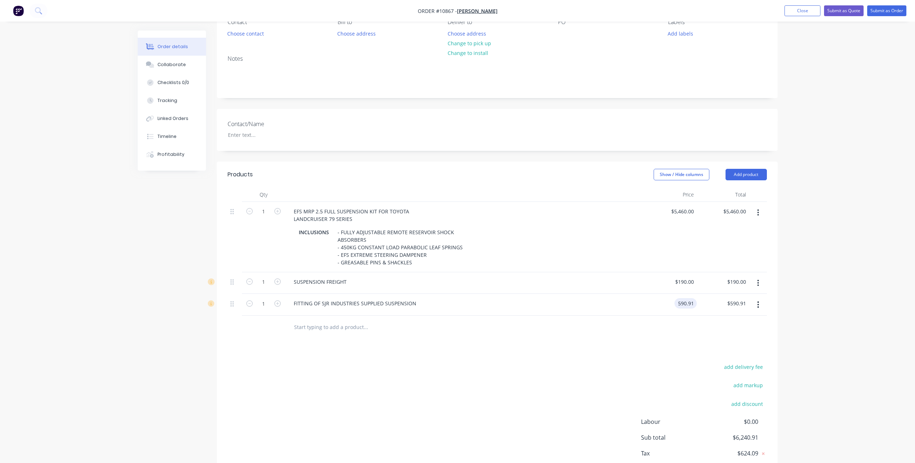
click at [691, 302] on input "590.91" at bounding box center [686, 303] width 19 height 10
click at [680, 303] on input "590.91" at bounding box center [685, 303] width 22 height 10
type input "$960.00"
click at [624, 365] on div "add delivery fee add markup add discount Labour $0.00 Sub total $6,240.91 Tax $…" at bounding box center [497, 423] width 539 height 123
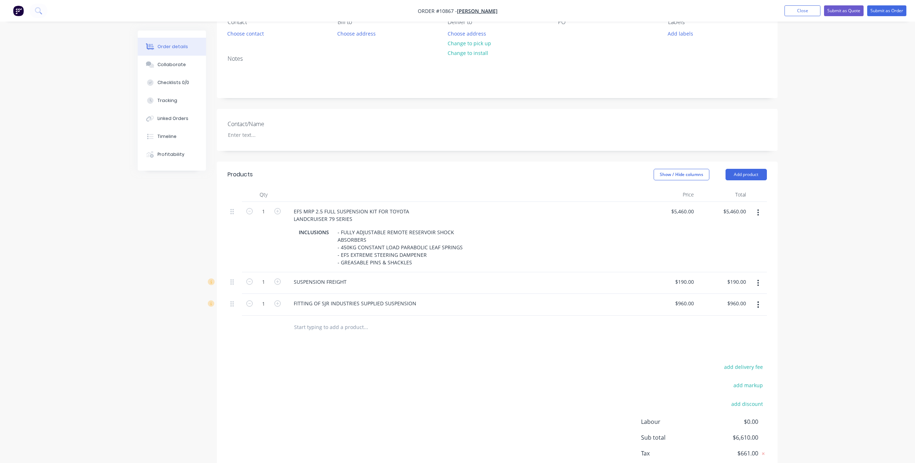
click at [310, 327] on input "text" at bounding box center [366, 327] width 144 height 14
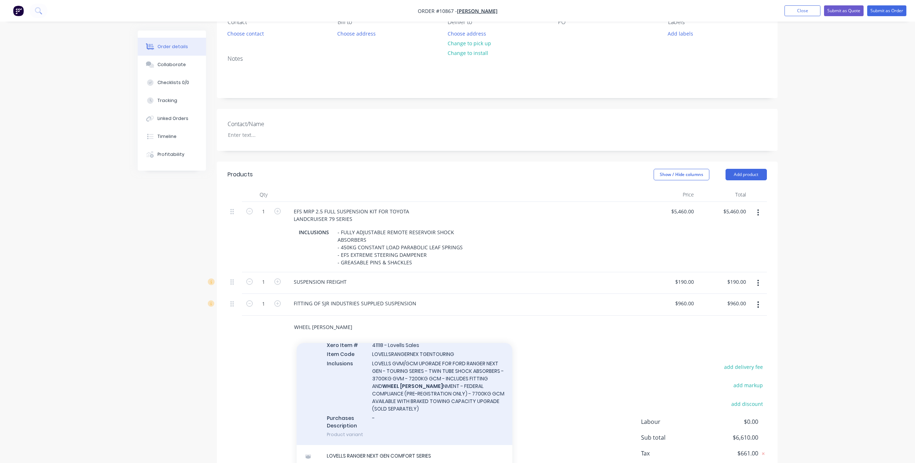
scroll to position [1042, 0]
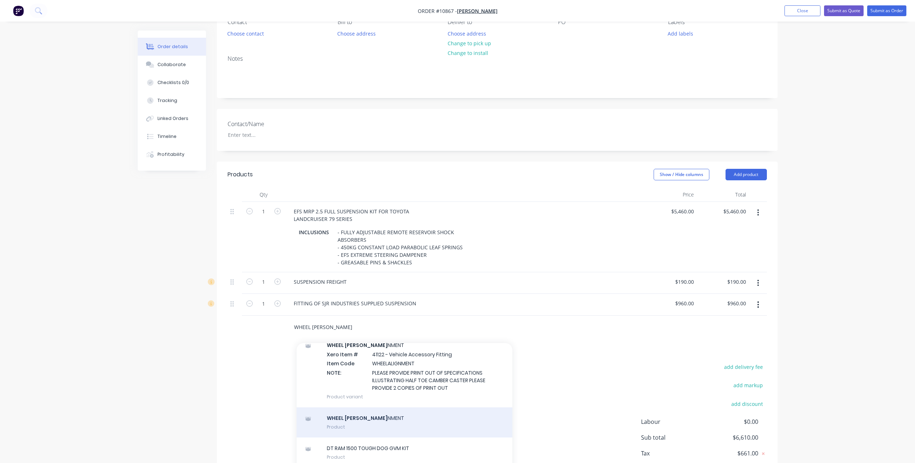
type input "WHEEL [PERSON_NAME]"
click at [380, 426] on div "WHEEL [PERSON_NAME] NMENT Product" at bounding box center [405, 423] width 216 height 30
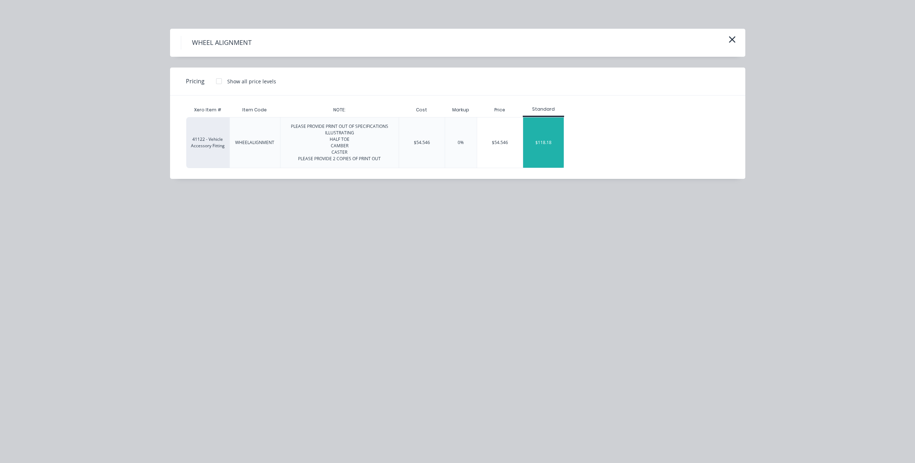
click at [545, 130] on div "$118.18" at bounding box center [543, 143] width 41 height 50
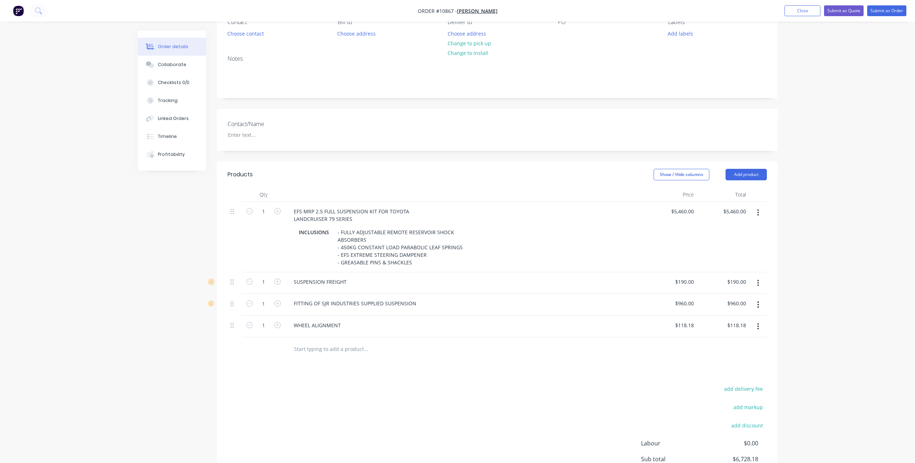
click at [527, 377] on div "Products Show / Hide columns Add product Qty Price Total 1 EFS MRP 2.5 FULL SUS…" at bounding box center [497, 340] width 561 height 356
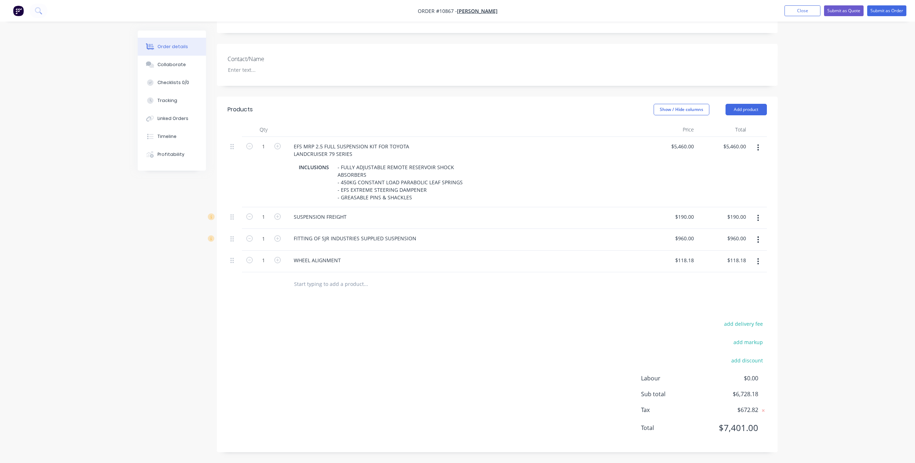
click at [514, 336] on div "add delivery fee add markup add discount Labour $0.00 Sub total $6,728.18 Tax $…" at bounding box center [497, 380] width 539 height 123
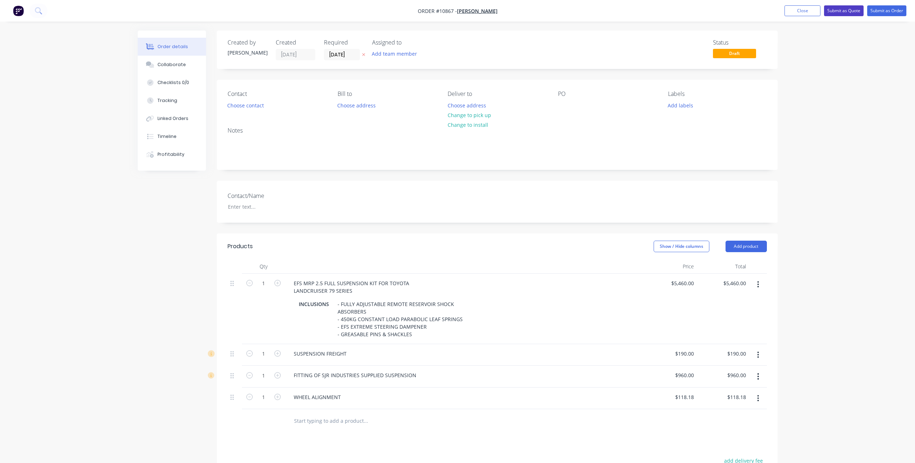
click at [835, 8] on button "Submit as Quote" at bounding box center [844, 10] width 40 height 11
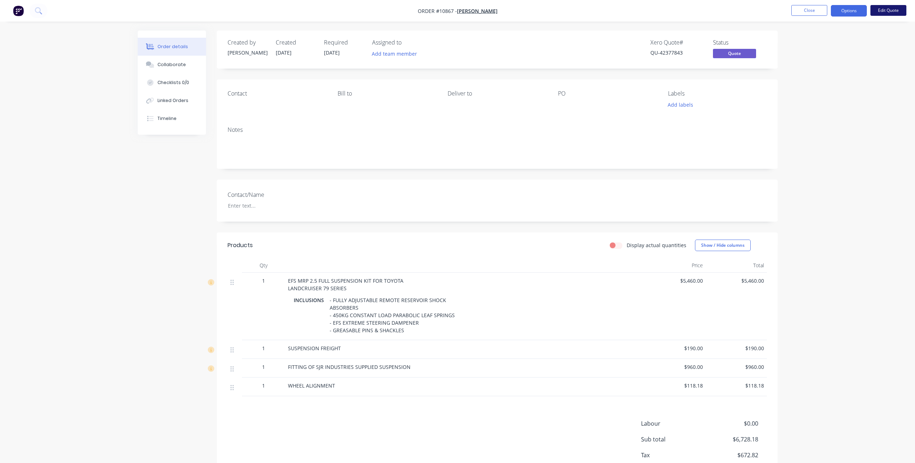
click at [877, 13] on button "Edit Quote" at bounding box center [888, 10] width 36 height 11
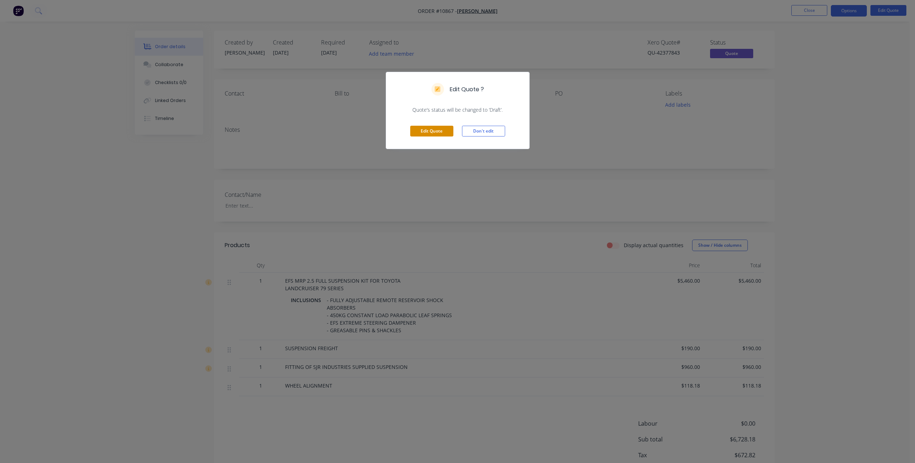
click at [440, 129] on button "Edit Quote" at bounding box center [431, 131] width 43 height 11
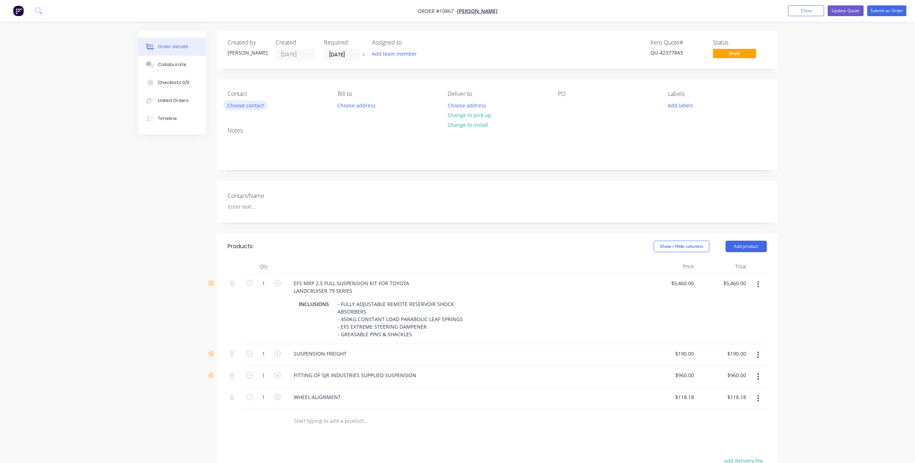
click at [244, 105] on button "Choose contact" at bounding box center [245, 105] width 44 height 10
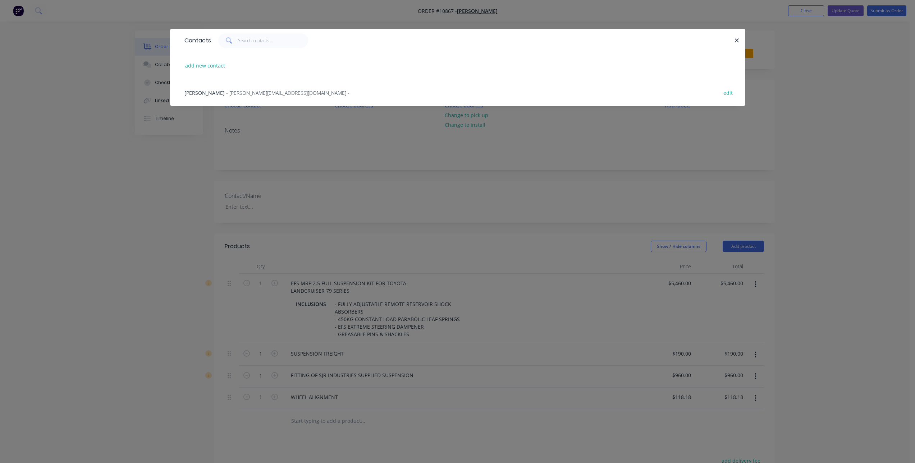
click at [207, 93] on span "[PERSON_NAME]" at bounding box center [204, 92] width 40 height 7
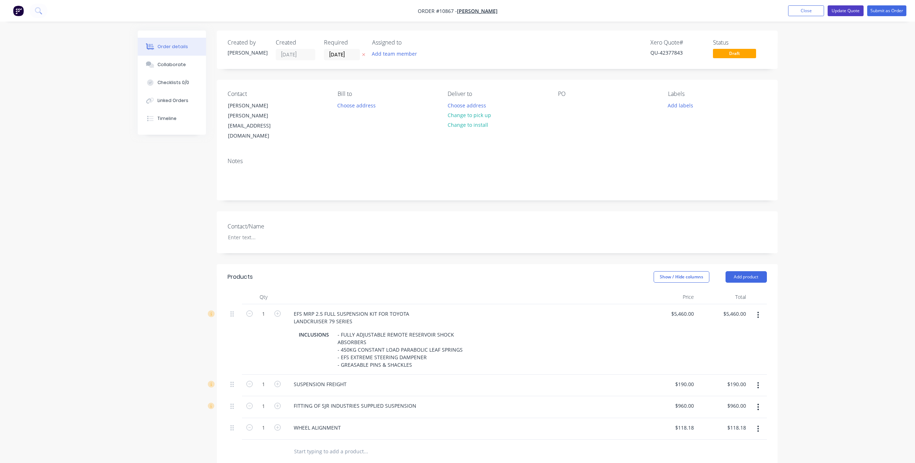
click at [855, 9] on button "Update Quote" at bounding box center [845, 10] width 36 height 11
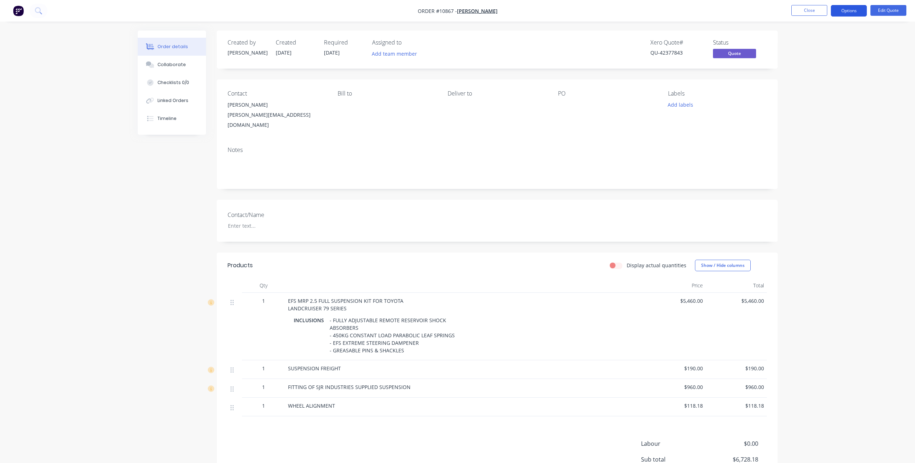
click at [851, 13] on button "Options" at bounding box center [849, 11] width 36 height 12
click at [817, 45] on div "Quote" at bounding box center [827, 43] width 66 height 10
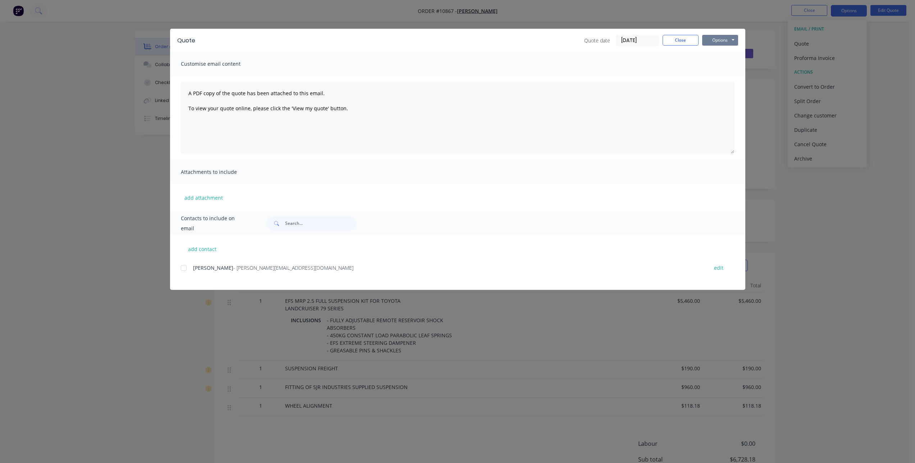
click at [726, 38] on button "Options" at bounding box center [720, 40] width 36 height 11
click at [187, 268] on div at bounding box center [183, 268] width 14 height 14
click at [721, 41] on button "Options" at bounding box center [720, 40] width 36 height 11
click at [727, 75] on button "Email" at bounding box center [725, 77] width 46 height 12
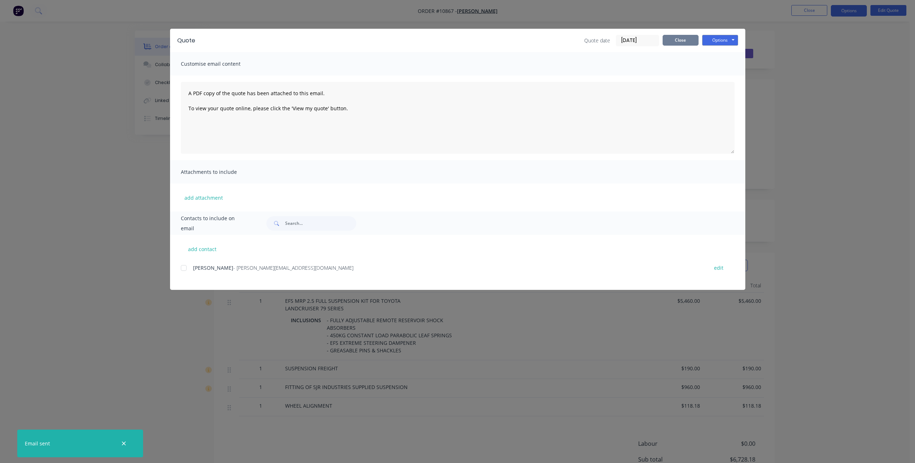
click at [671, 42] on button "Close" at bounding box center [680, 40] width 36 height 11
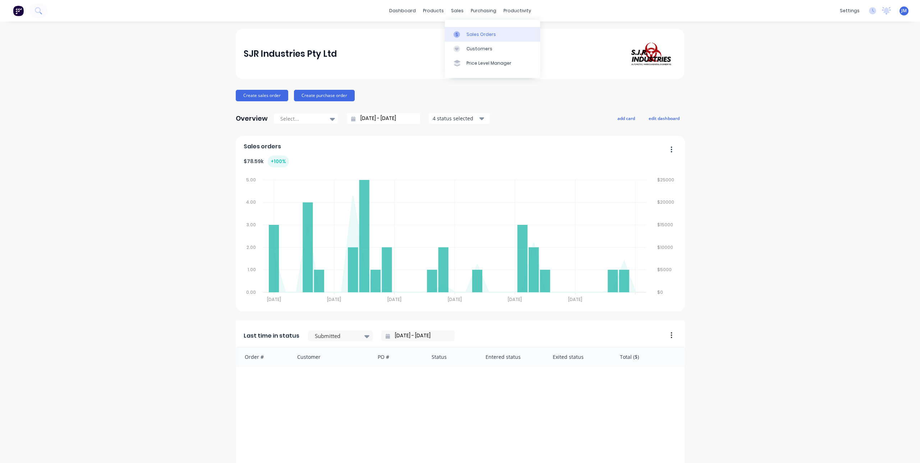
click at [467, 35] on div "Sales Orders" at bounding box center [481, 34] width 29 height 6
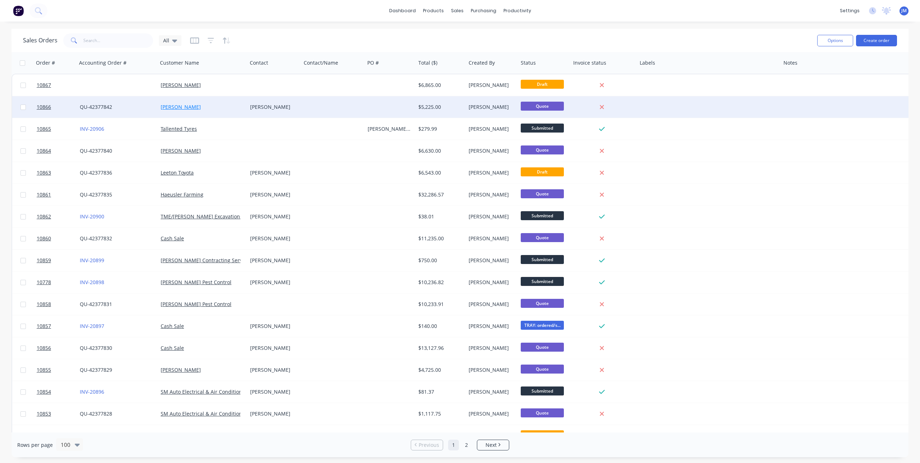
click at [165, 109] on link "[PERSON_NAME]" at bounding box center [181, 107] width 40 height 7
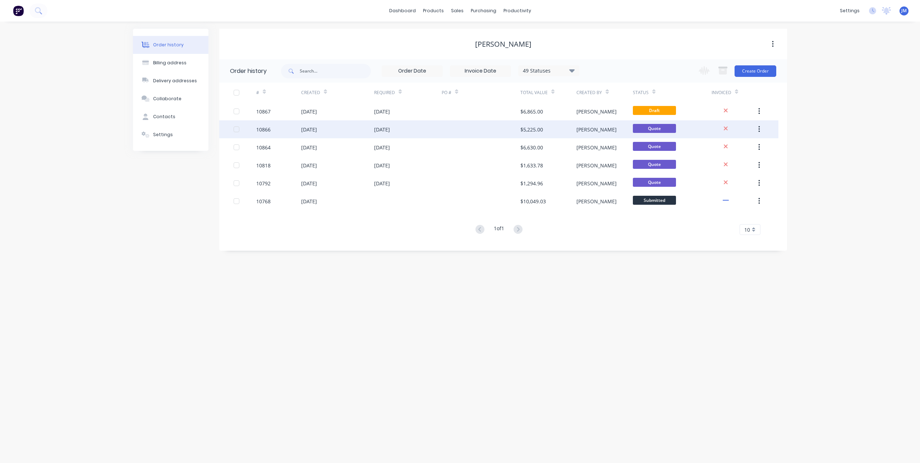
click at [341, 128] on div "[DATE]" at bounding box center [337, 129] width 73 height 18
